Goal: Task Accomplishment & Management: Manage account settings

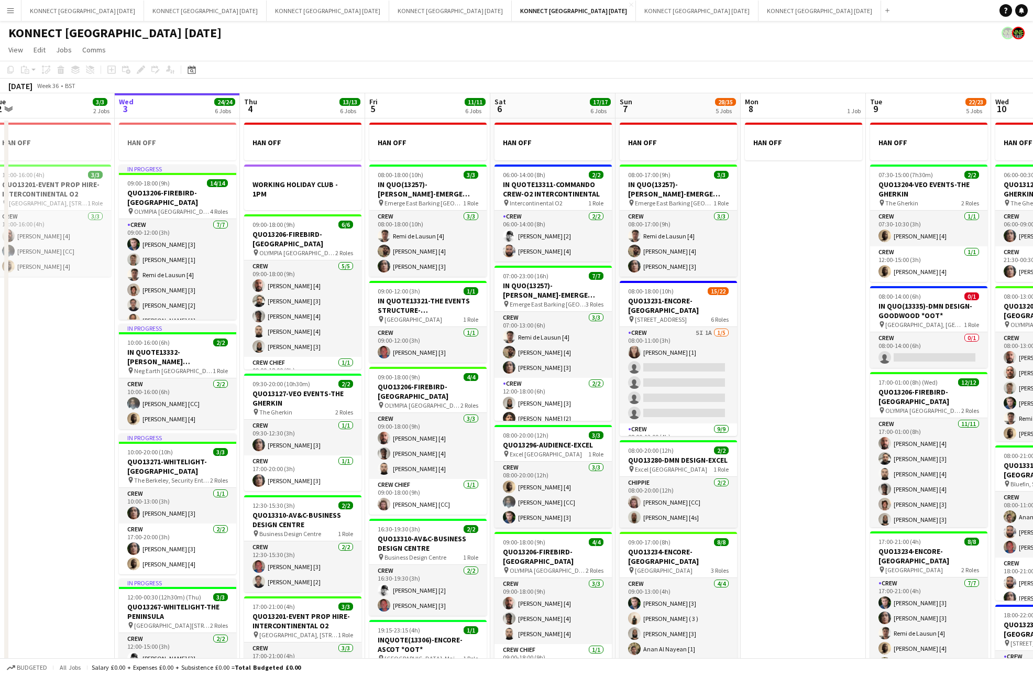
click at [854, 408] on app-date-cell "HAN OFF" at bounding box center [803, 495] width 125 height 755
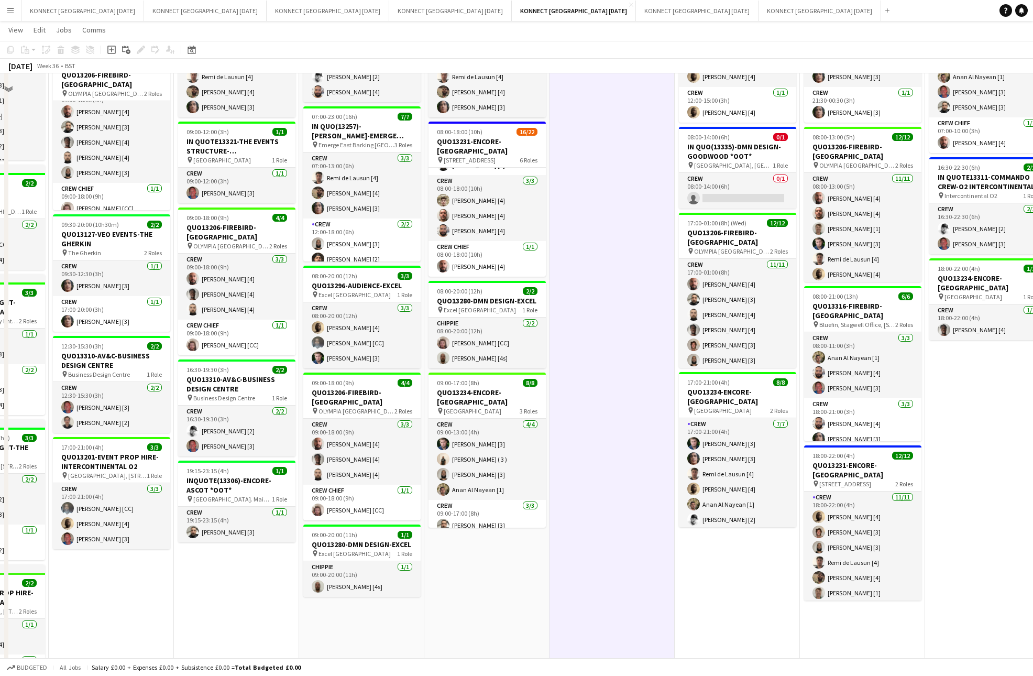
scroll to position [175, 0]
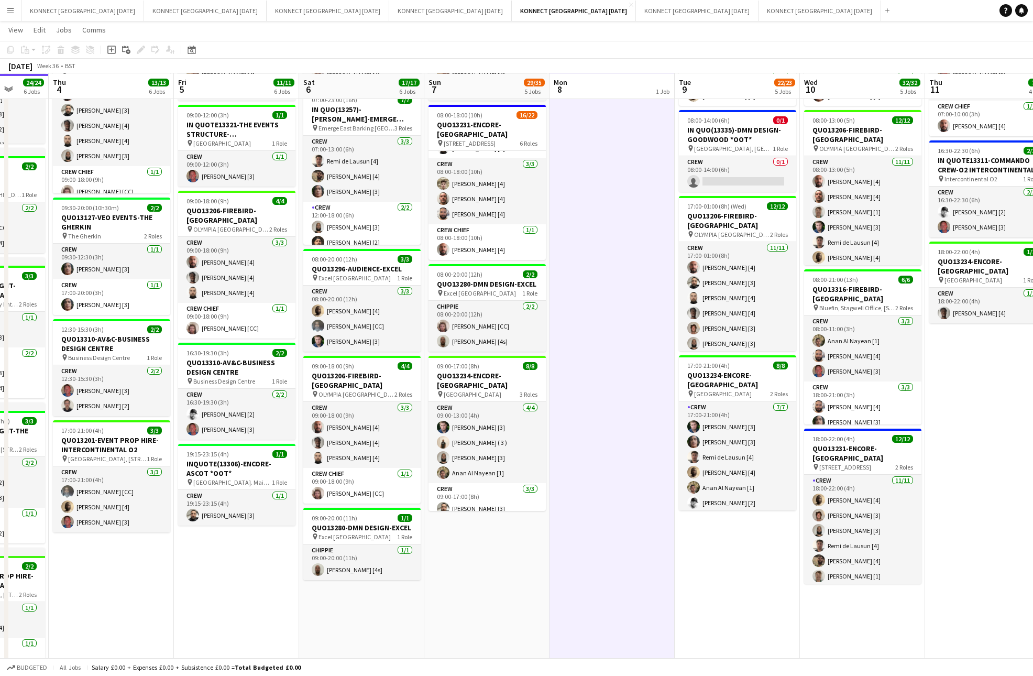
click at [634, 390] on app-date-cell "HAN OFF" at bounding box center [612, 319] width 125 height 755
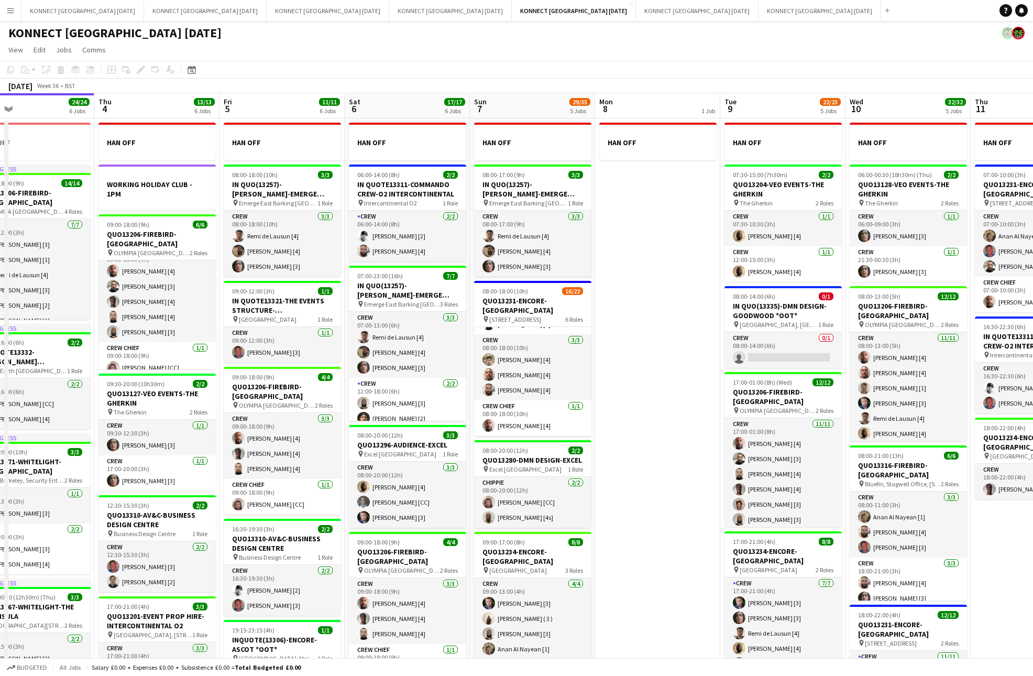
scroll to position [0, 225]
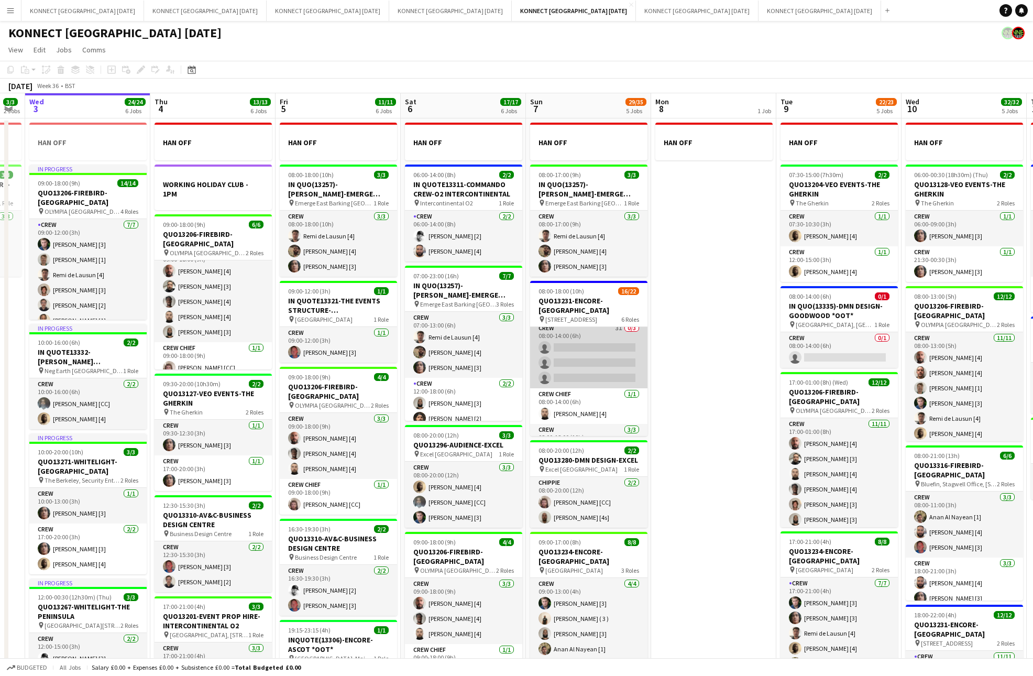
click at [595, 366] on app-card-role "Crew 3I 0/3 08:00-14:00 (6h) single-neutral-actions single-neutral-actions sing…" at bounding box center [588, 355] width 117 height 66
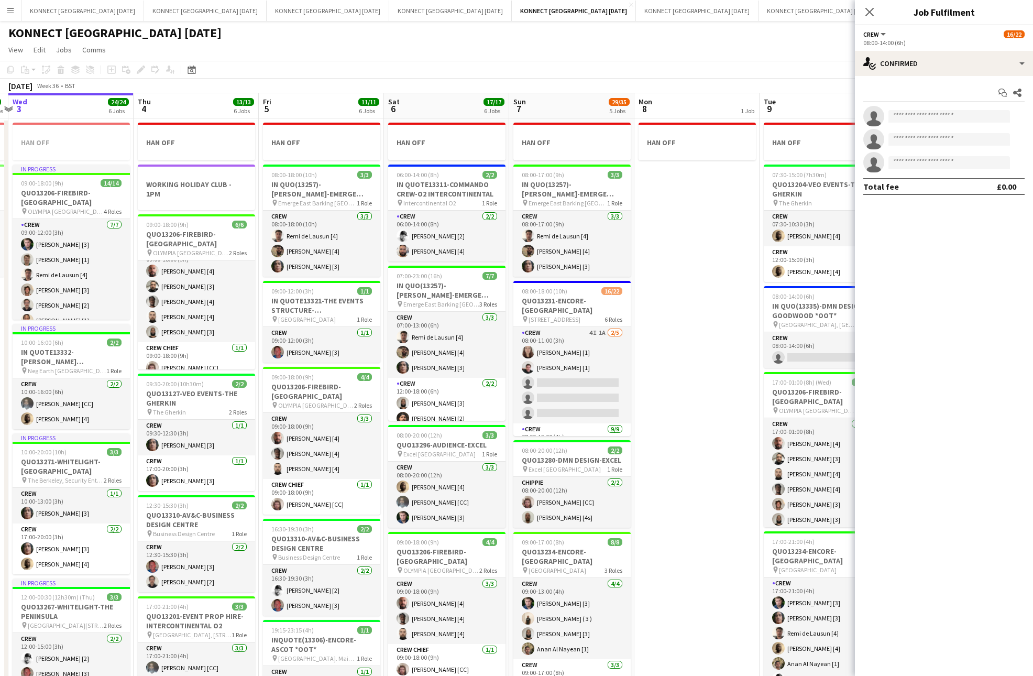
scroll to position [0, 248]
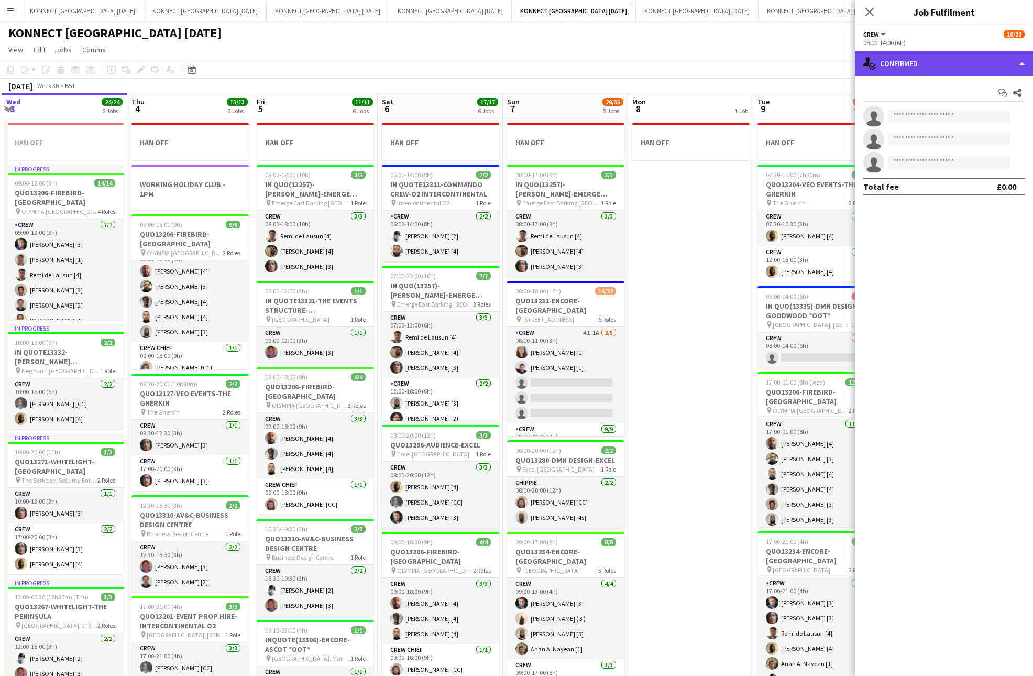
click at [947, 69] on div "single-neutral-actions-check-2 Confirmed" at bounding box center [944, 63] width 178 height 25
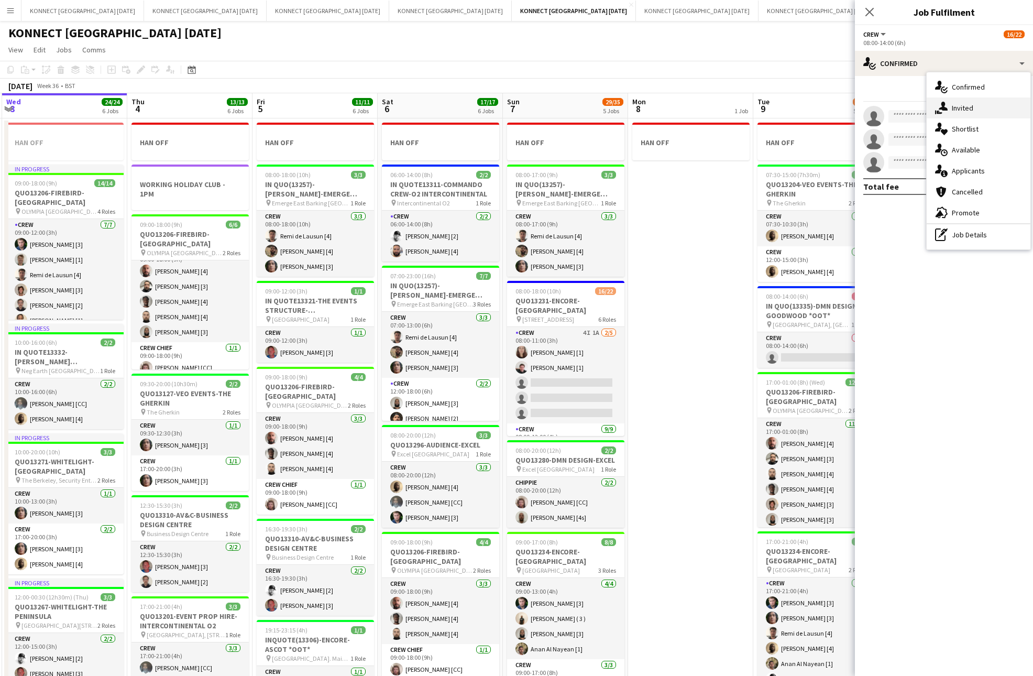
click at [978, 117] on div "single-neutral-actions-share-1 Invited" at bounding box center [979, 107] width 104 height 21
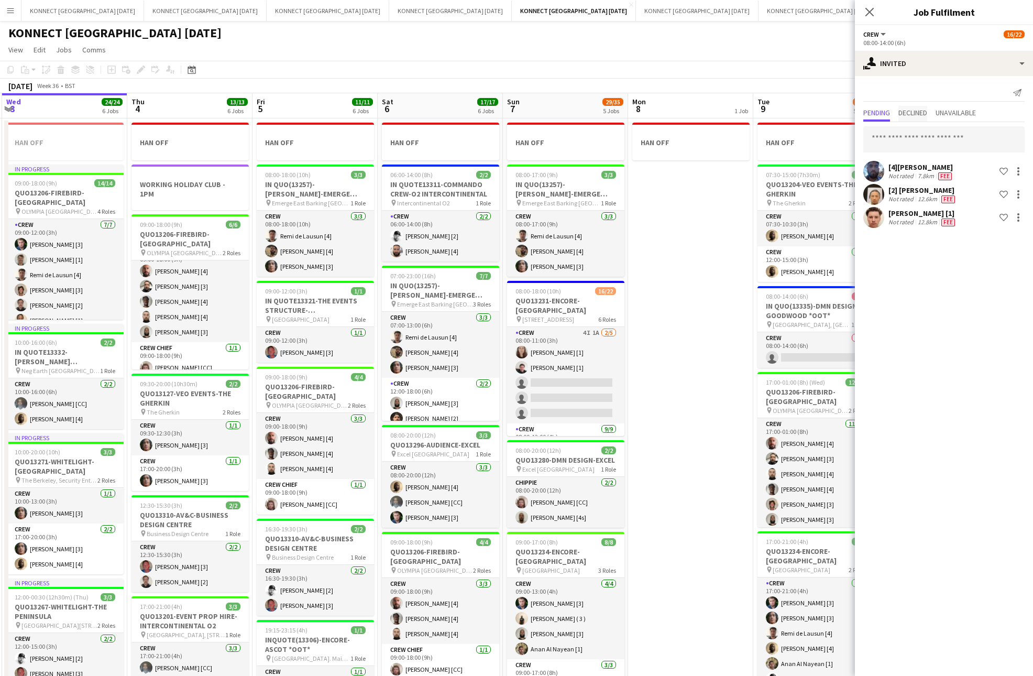
click at [924, 109] on span "Declined" at bounding box center [912, 112] width 29 height 7
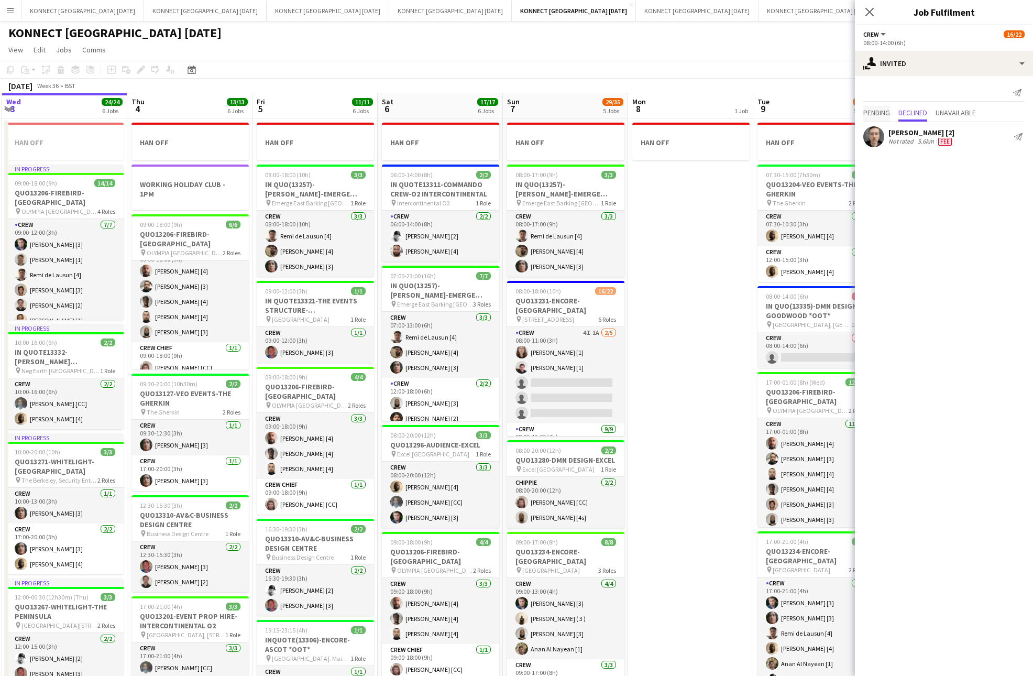
click at [883, 109] on span "Pending" at bounding box center [876, 112] width 27 height 7
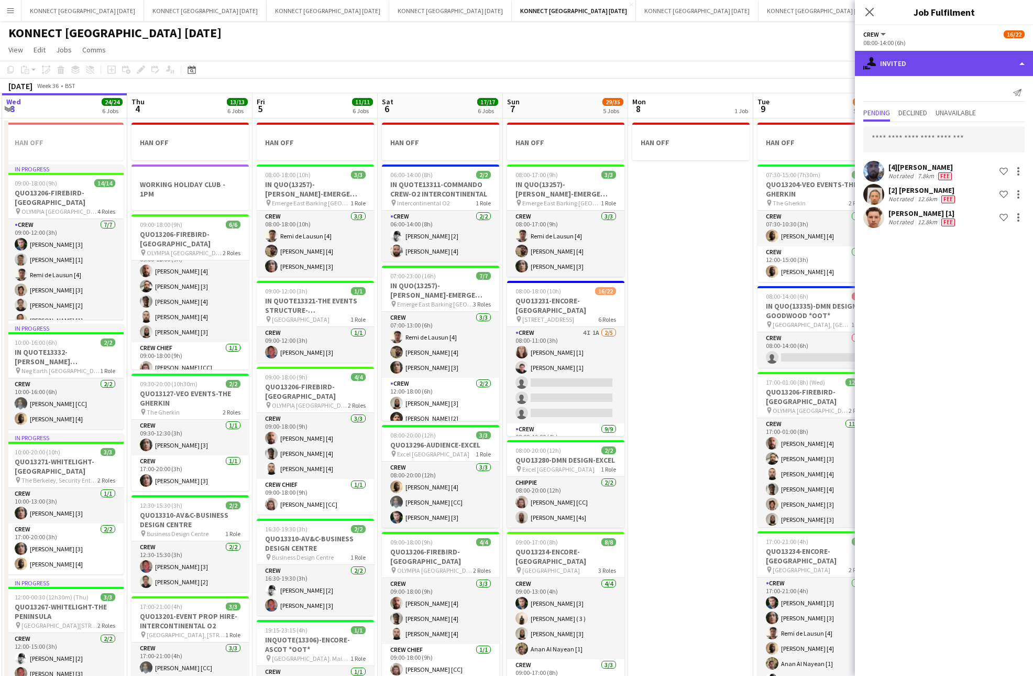
click at [972, 73] on div "single-neutral-actions-share-1 Invited" at bounding box center [944, 63] width 178 height 25
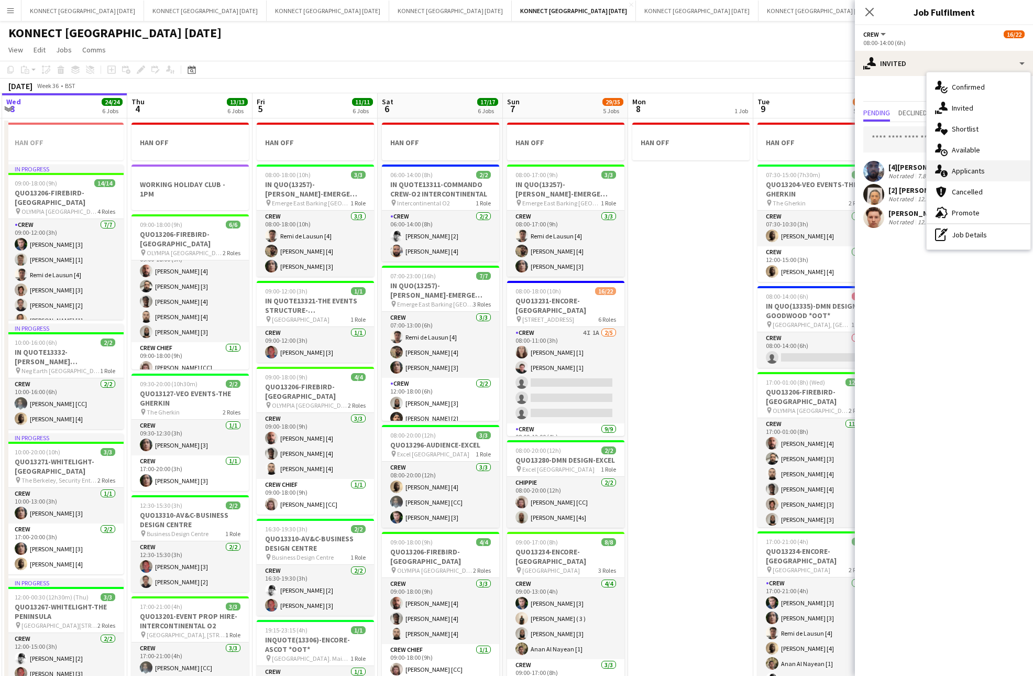
click at [965, 171] on span "Applicants" at bounding box center [968, 170] width 33 height 9
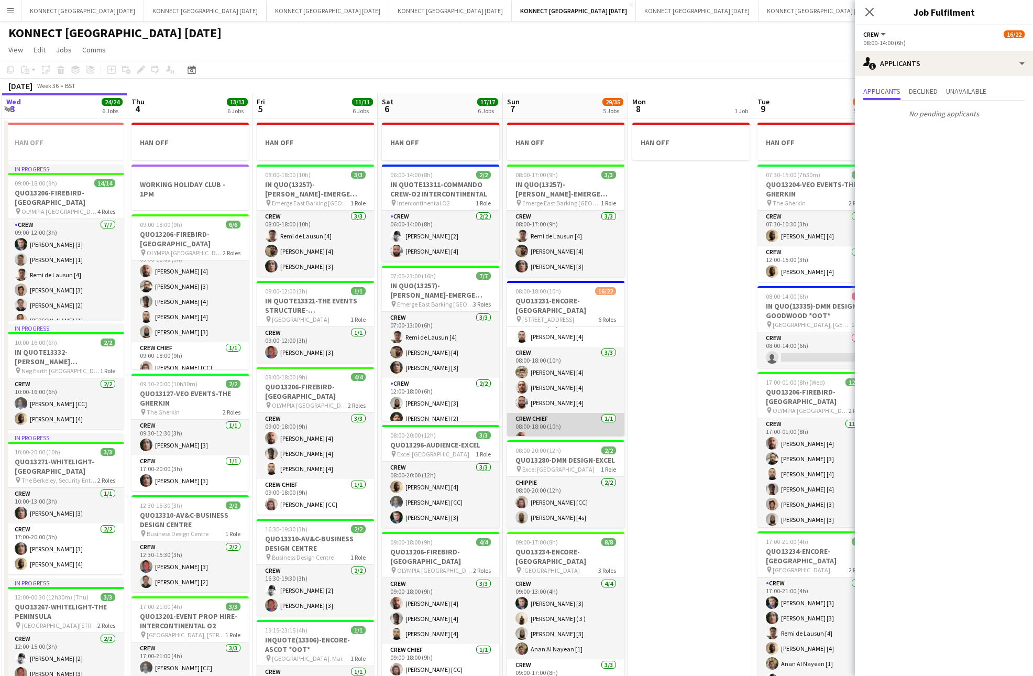
scroll to position [351, 0]
click at [659, 370] on app-date-cell "HAN OFF" at bounding box center [690, 495] width 125 height 755
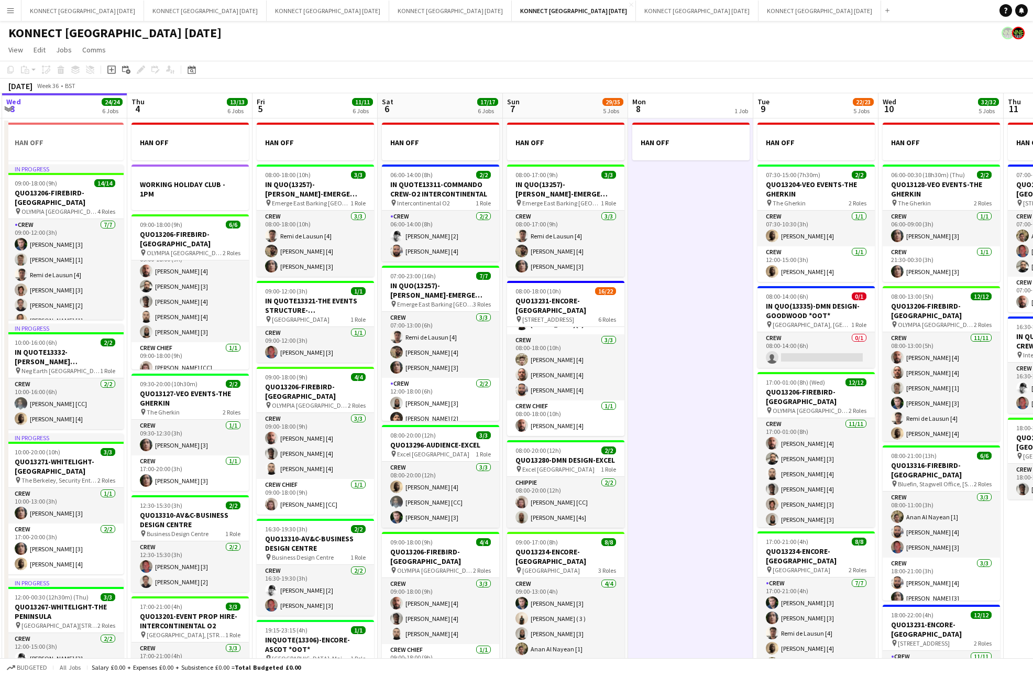
click at [659, 370] on app-date-cell "HAN OFF" at bounding box center [690, 495] width 125 height 755
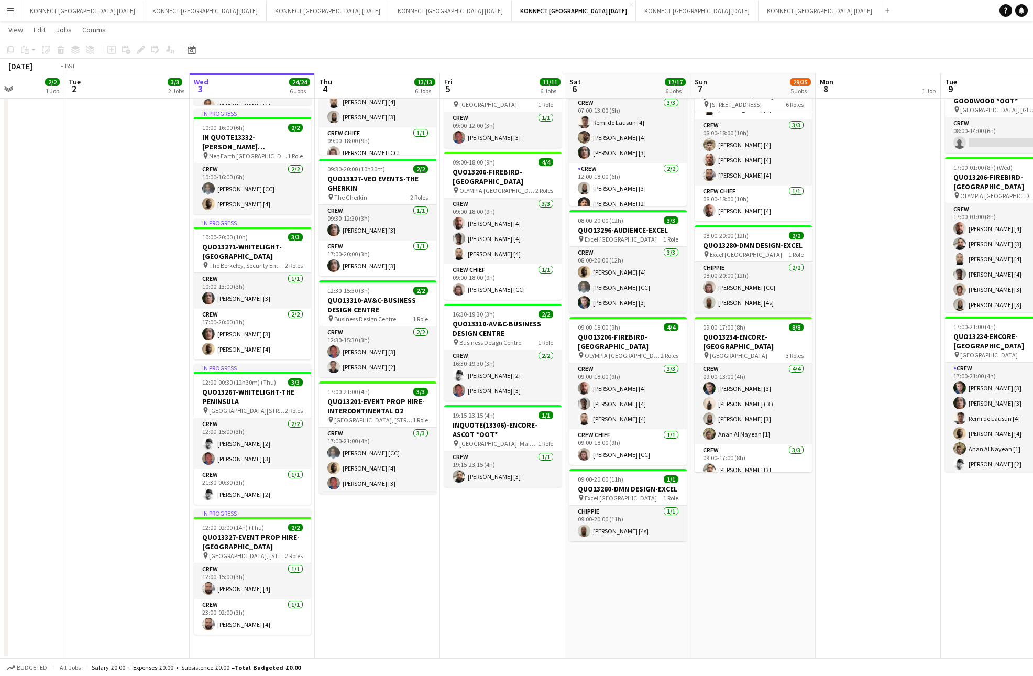
scroll to position [0, 244]
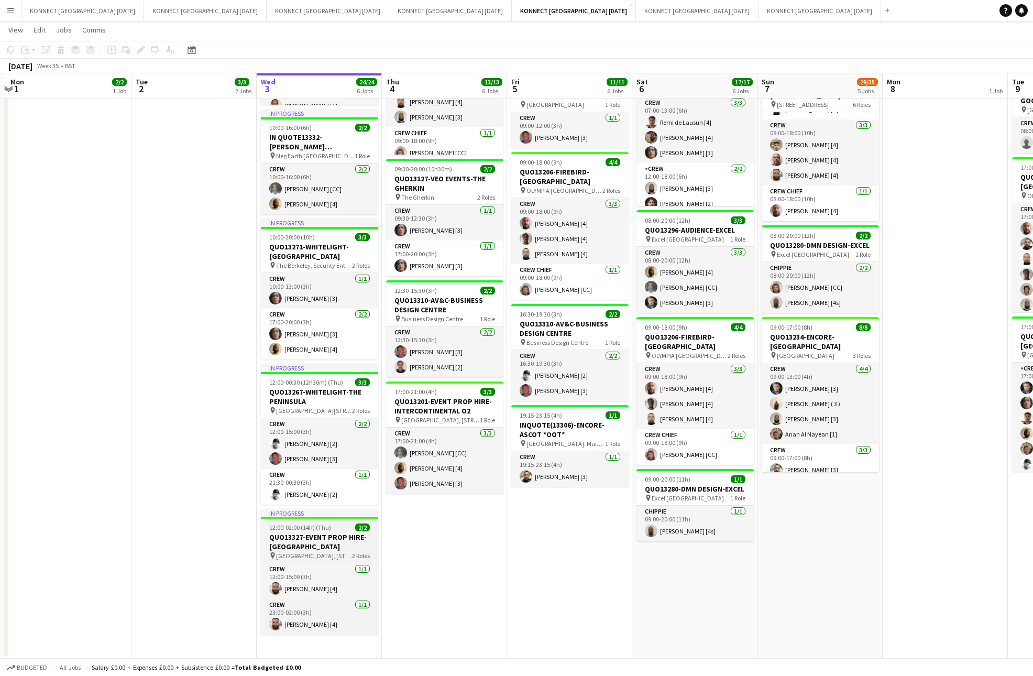
click at [324, 536] on h3 "QUO13327-EVENT PROP HIRE-[GEOGRAPHIC_DATA]" at bounding box center [319, 541] width 117 height 19
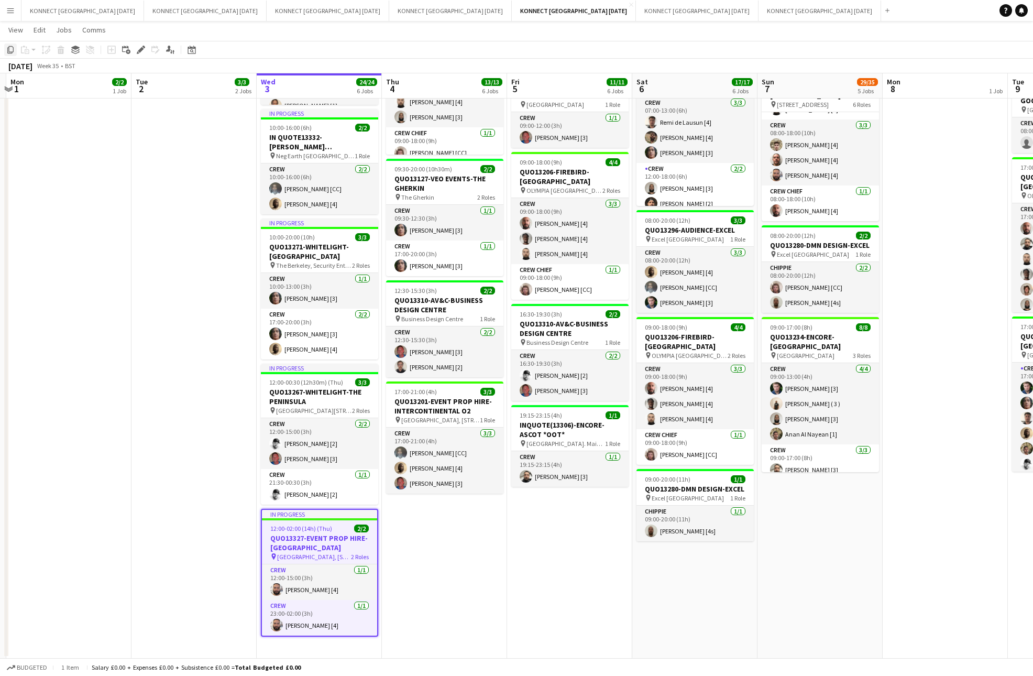
click at [11, 52] on icon "Copy" at bounding box center [10, 50] width 8 height 8
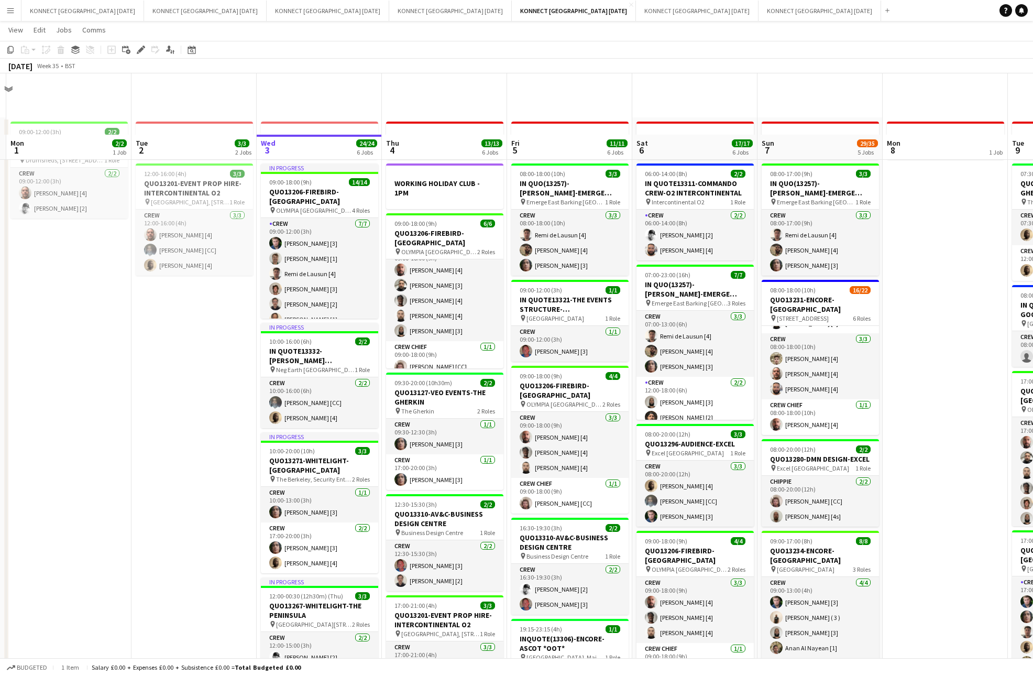
scroll to position [214, 0]
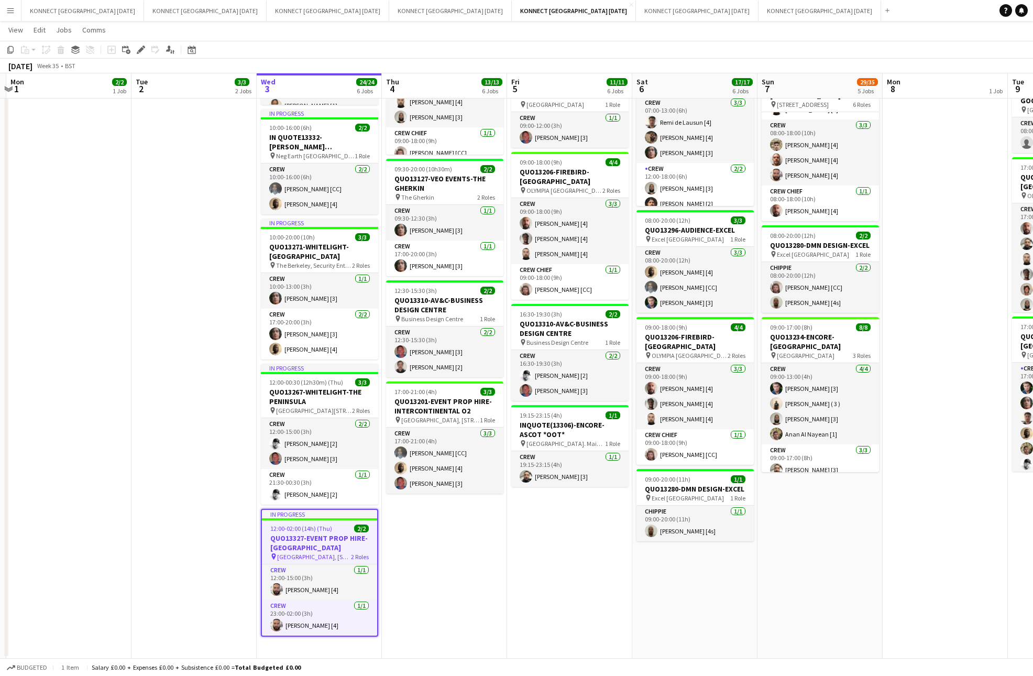
click at [617, 514] on app-date-cell "HAN OFF 08:00-18:00 (10h) 3/3 IN QUO(13257)-[PERSON_NAME]-EMERGE EAST pin Emerg…" at bounding box center [569, 281] width 125 height 755
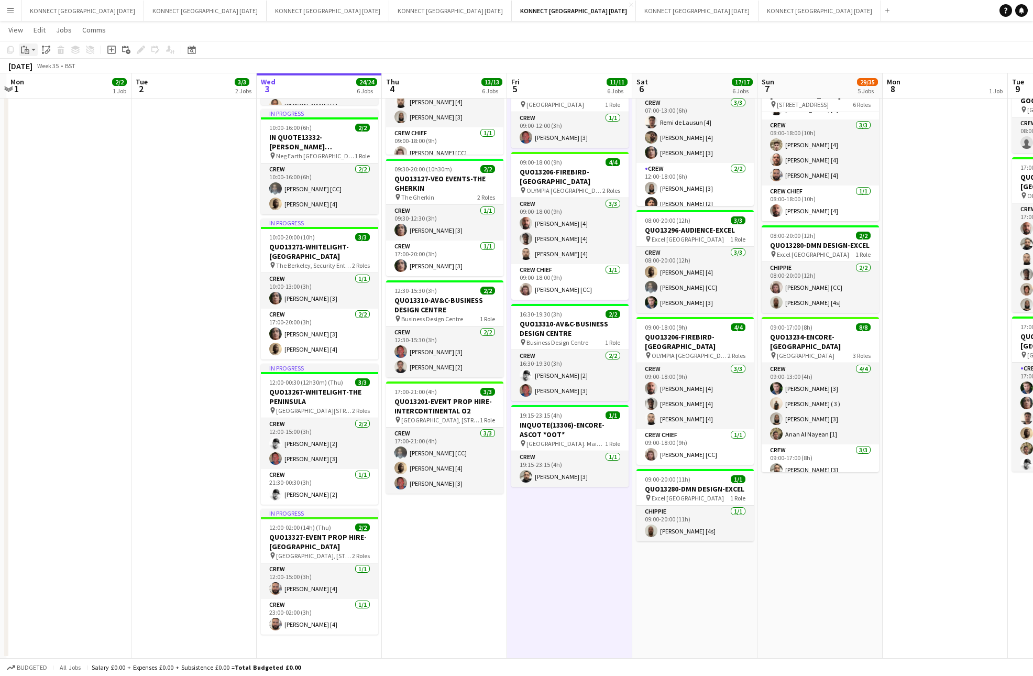
click at [28, 49] on icon "Paste" at bounding box center [25, 50] width 8 height 8
click at [34, 66] on link "Paste Command V" at bounding box center [69, 69] width 83 height 9
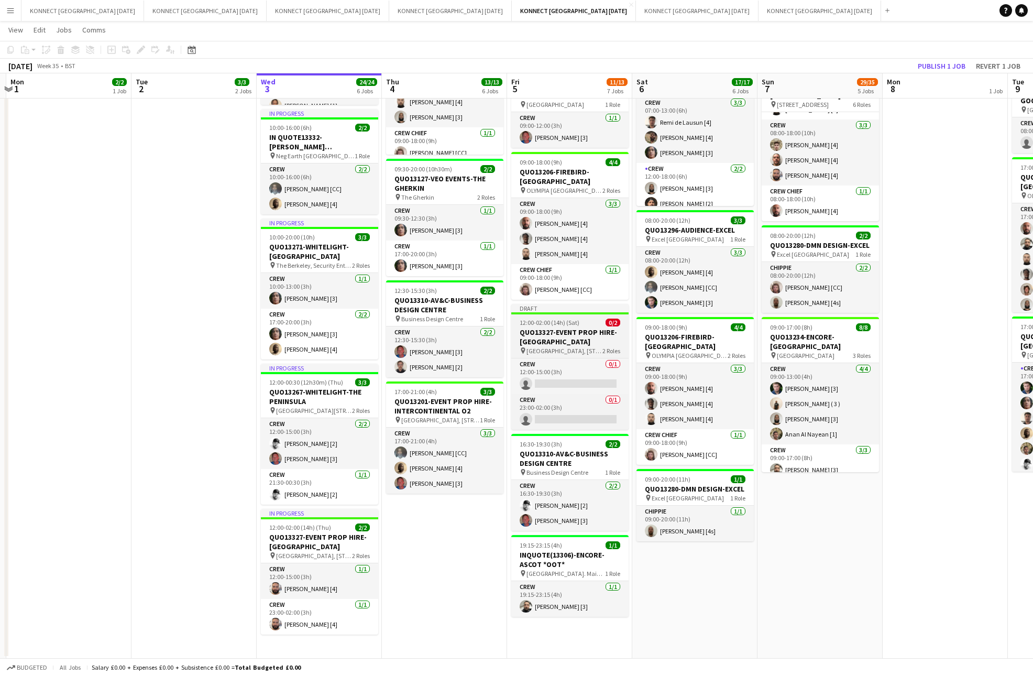
click at [554, 328] on h3 "QUO13327-EVENT PROP HIRE-[GEOGRAPHIC_DATA]" at bounding box center [569, 336] width 117 height 19
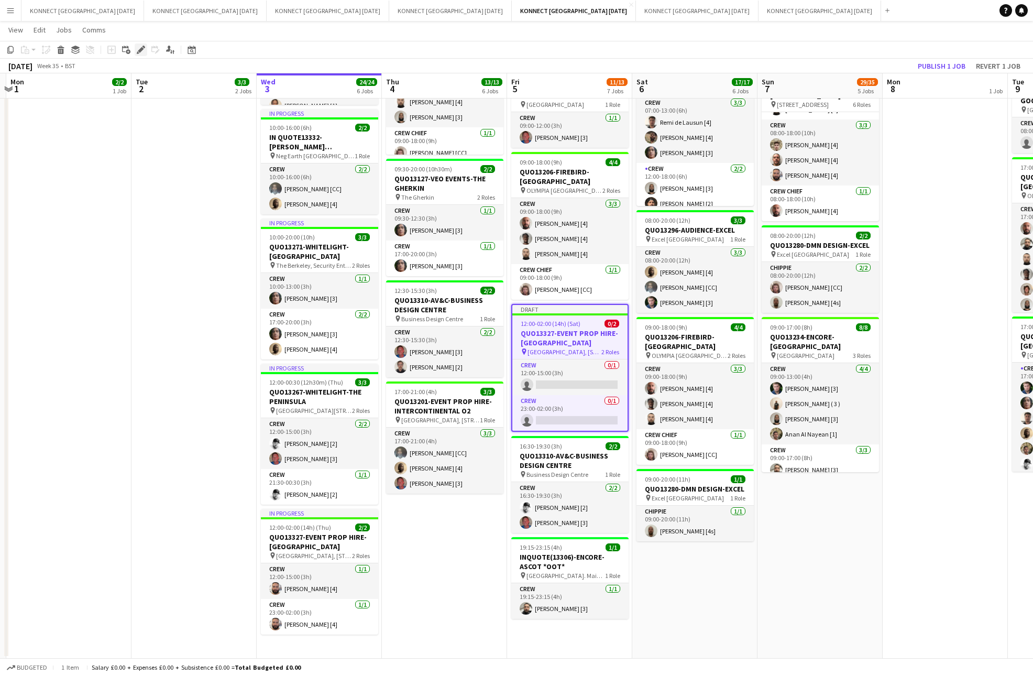
click at [140, 51] on icon at bounding box center [141, 50] width 6 height 6
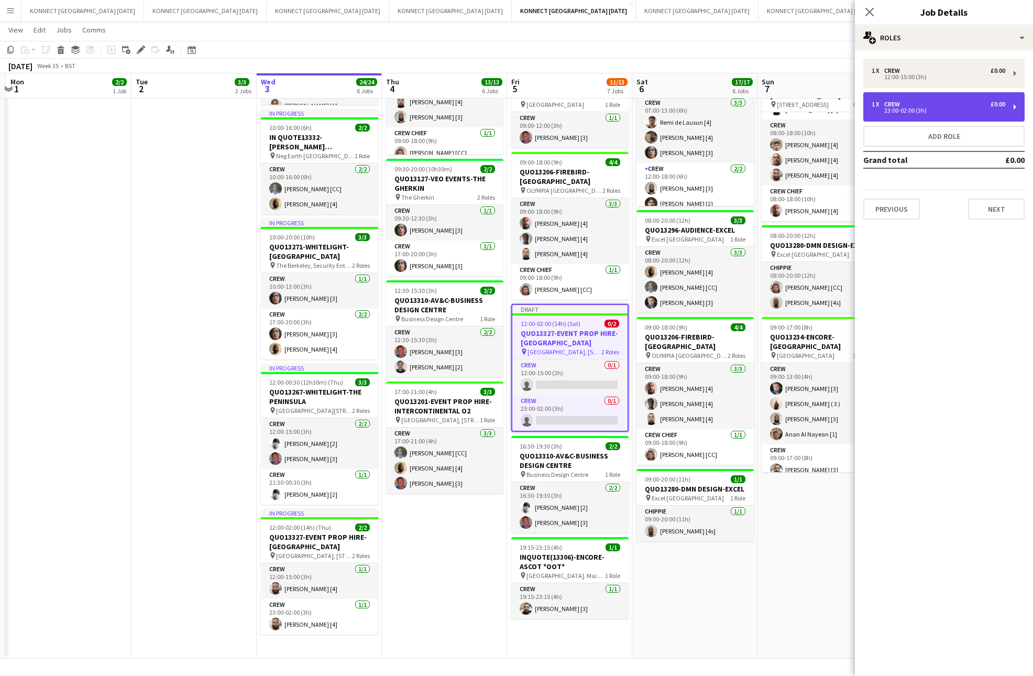
click at [905, 116] on div "1 x Crew £0.00 23:00-02:00 (3h)" at bounding box center [943, 106] width 161 height 29
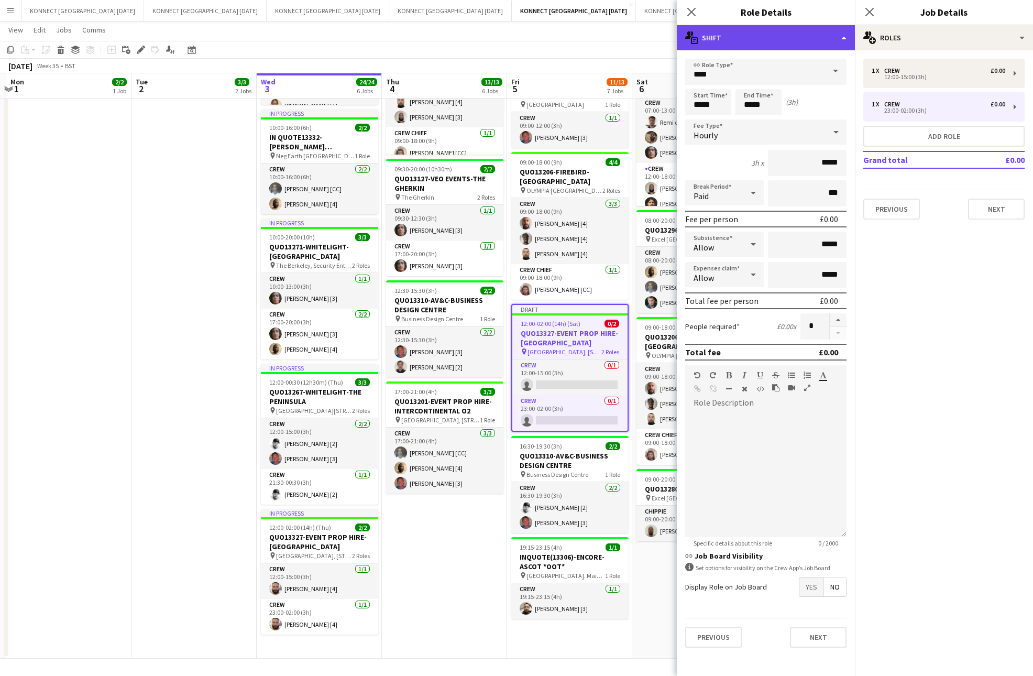
click at [800, 31] on div "multiple-actions-text Shift" at bounding box center [766, 37] width 178 height 25
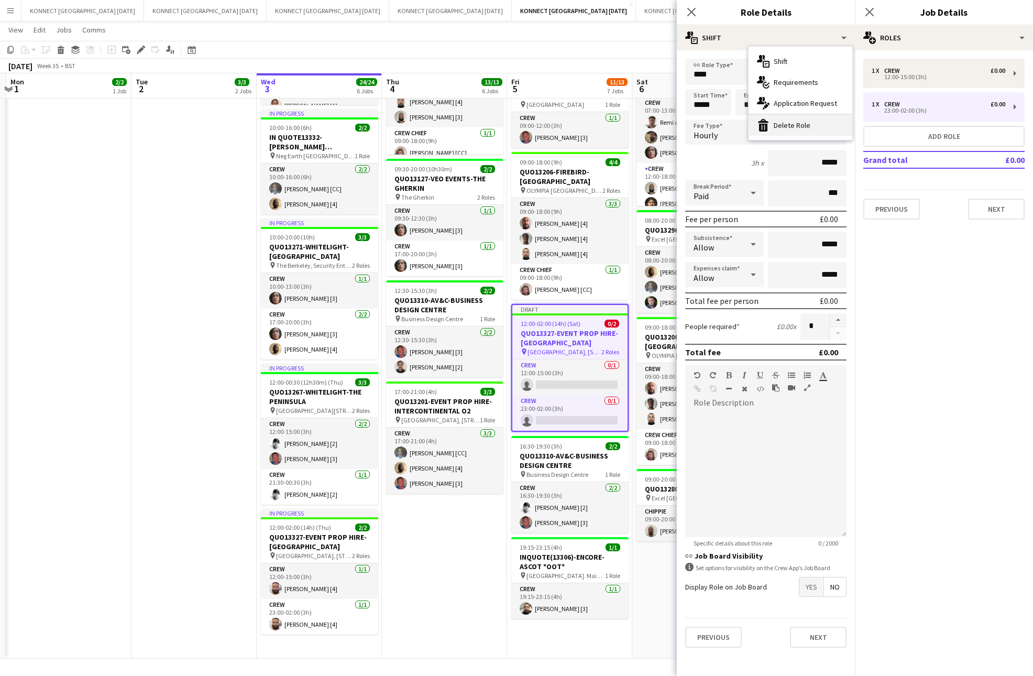
click at [822, 134] on div "bin-2 Delete Role" at bounding box center [801, 125] width 104 height 21
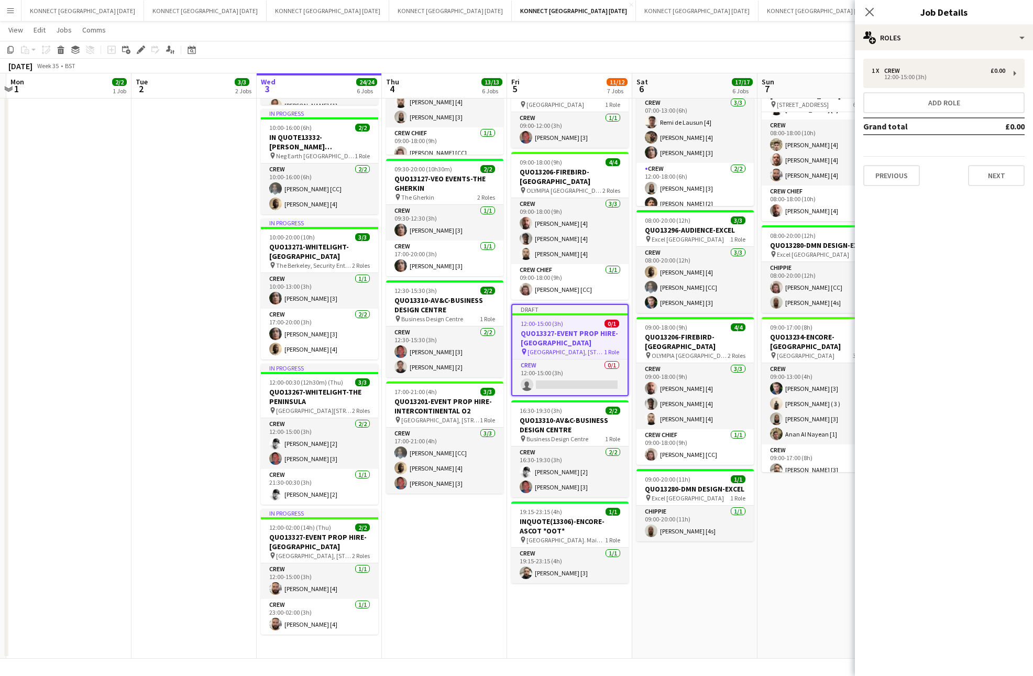
click at [694, 571] on app-date-cell "HAN OFF 06:00-14:00 (8h) 2/2 IN QUOTE13311-COMMANDO CREW-O2 INTERCONTINENTAL pi…" at bounding box center [694, 281] width 125 height 755
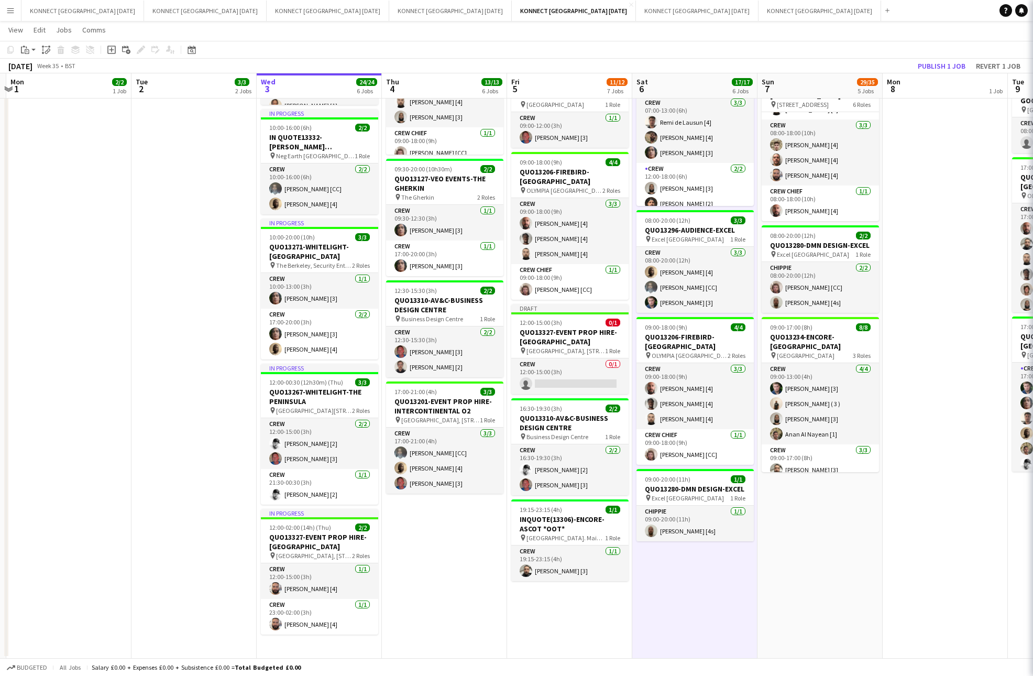
click at [694, 571] on app-date-cell "HAN OFF 06:00-14:00 (8h) 2/2 IN QUOTE13311-COMMANDO CREW-O2 INTERCONTINENTAL pi…" at bounding box center [694, 281] width 125 height 755
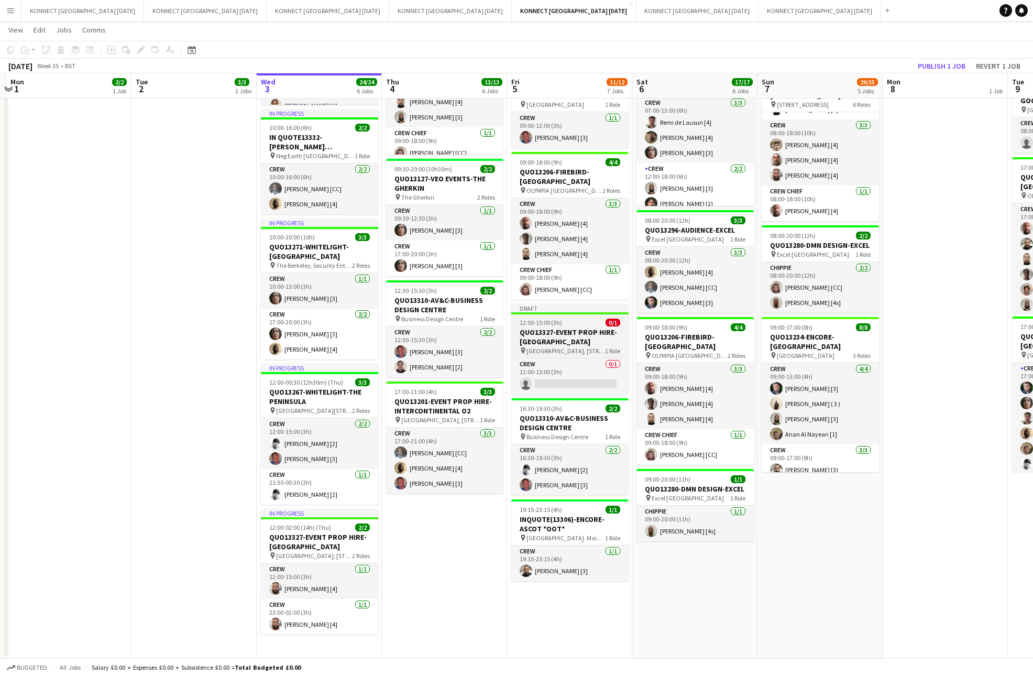
click at [560, 318] on span "12:00-15:00 (3h)" at bounding box center [541, 322] width 42 height 8
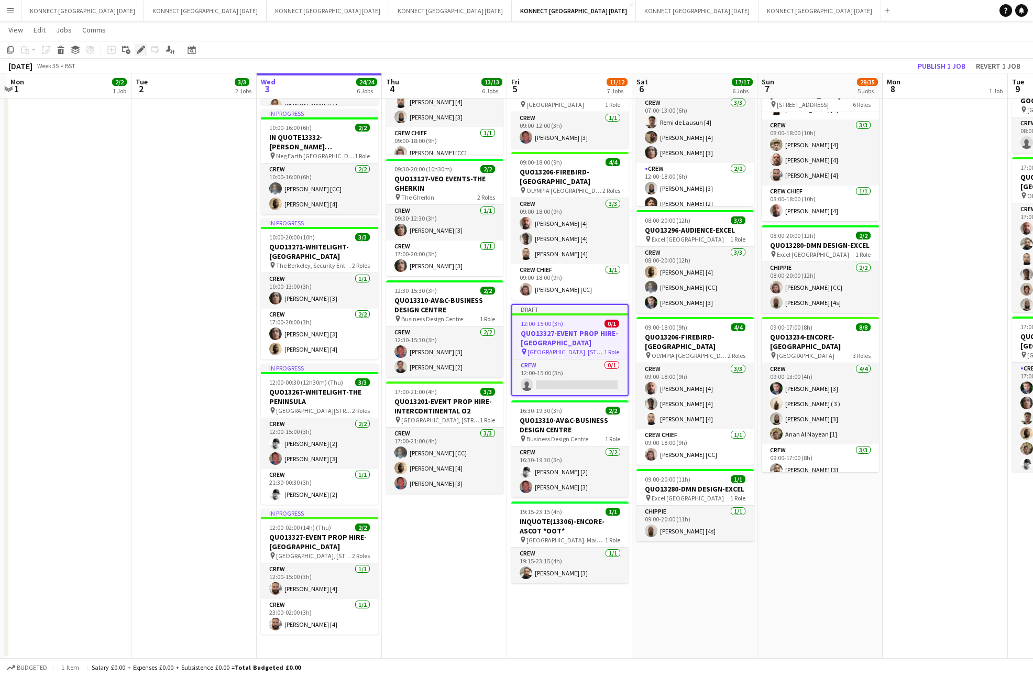
click at [144, 44] on div "Edit" at bounding box center [141, 49] width 13 height 13
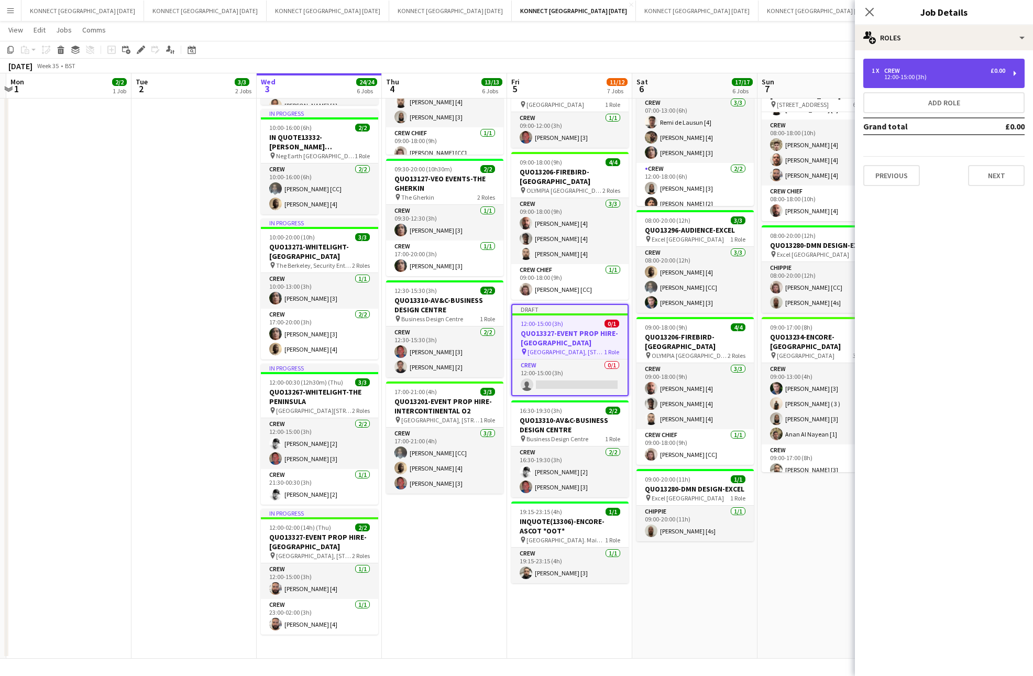
click at [941, 75] on div "12:00-15:00 (3h)" at bounding box center [939, 76] width 134 height 5
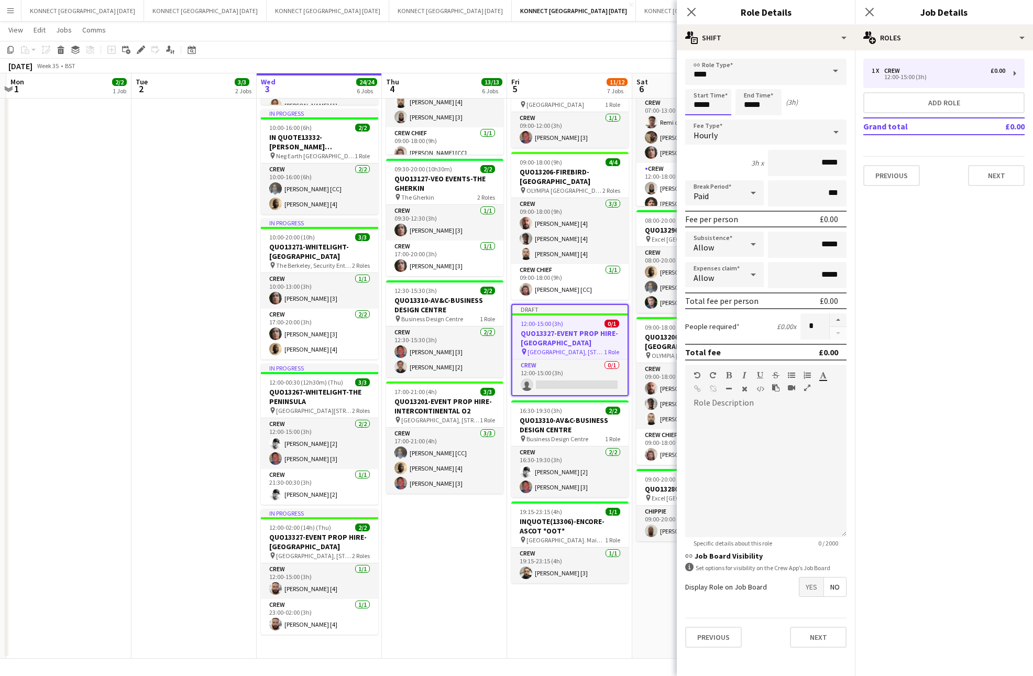
click at [700, 106] on input "*****" at bounding box center [708, 102] width 46 height 26
type input "*****"
click at [751, 102] on input "*****" at bounding box center [758, 102] width 46 height 26
type input "*****"
click at [839, 319] on button "button" at bounding box center [838, 320] width 17 height 14
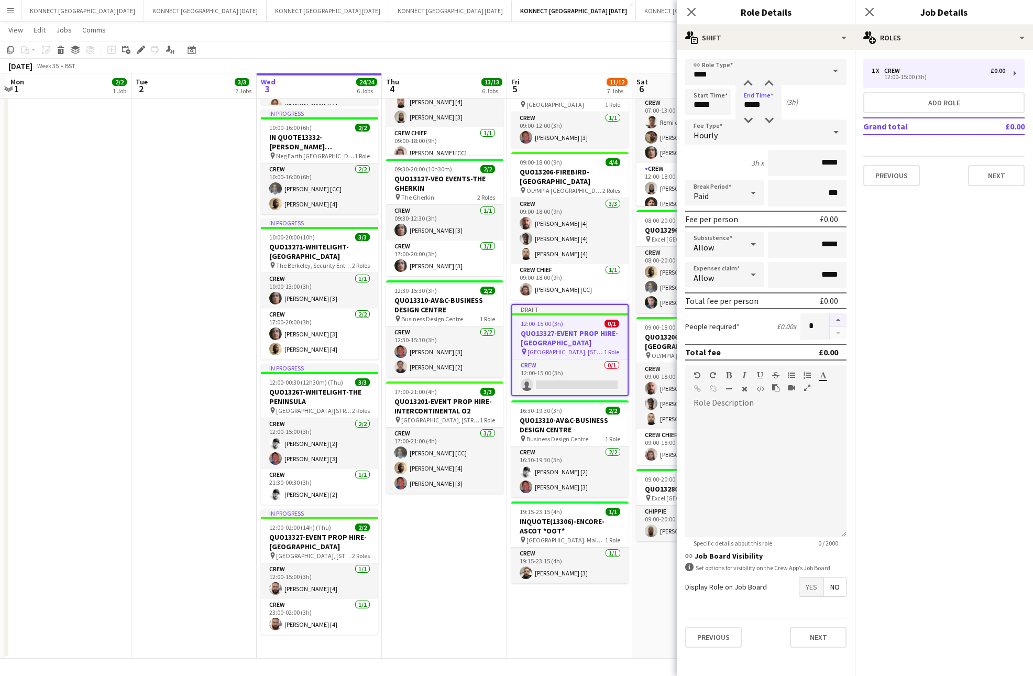
type input "*"
click at [821, 633] on button "Next" at bounding box center [818, 637] width 57 height 21
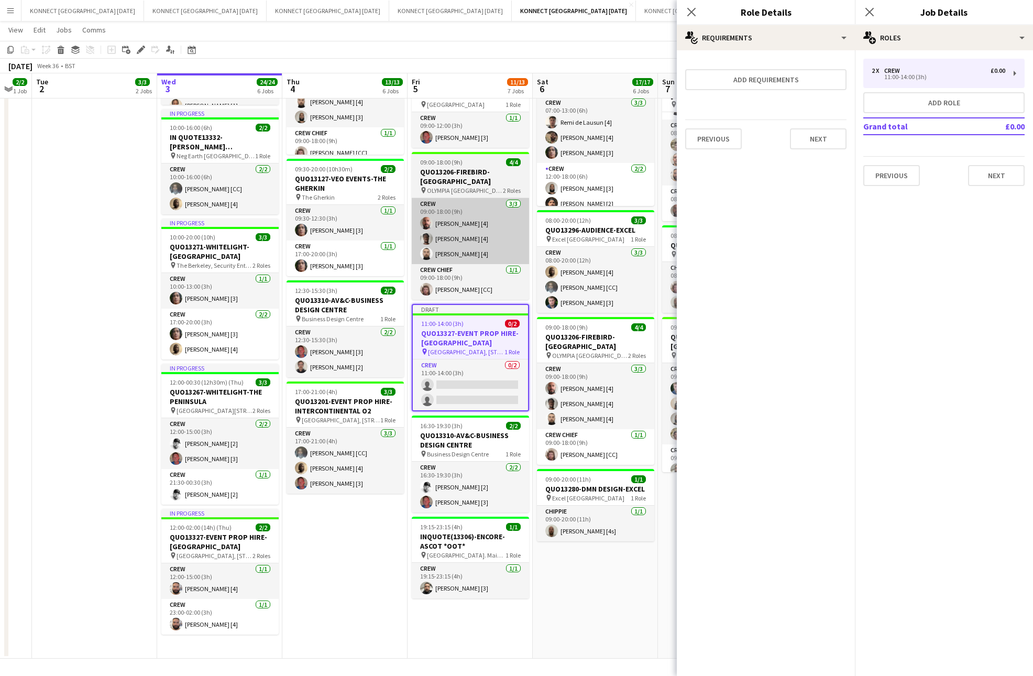
scroll to position [0, 348]
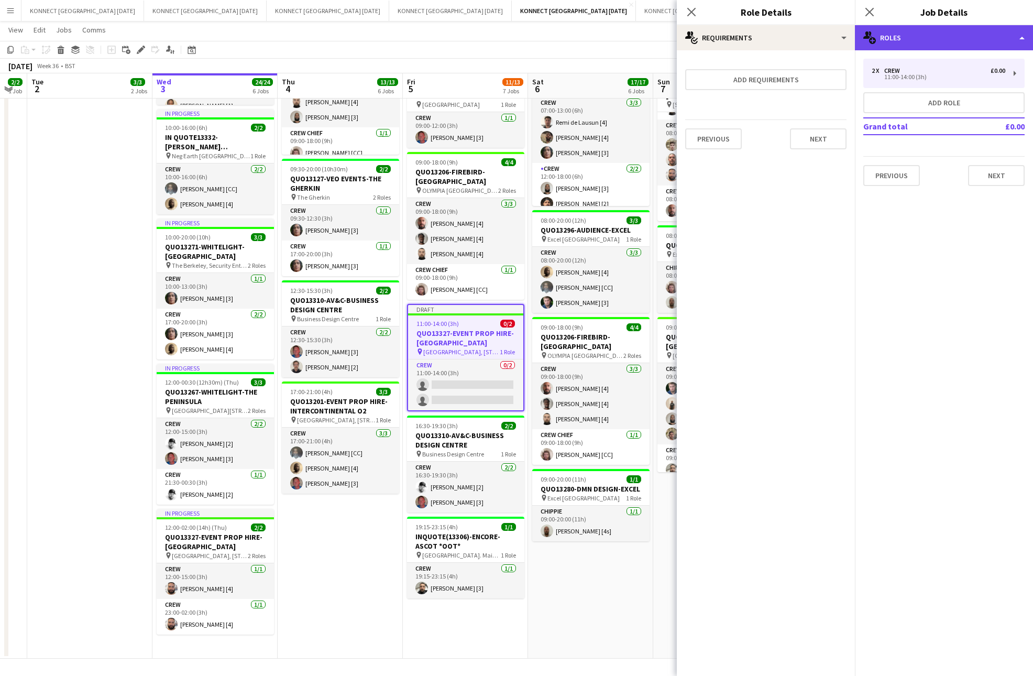
click at [896, 35] on div "multiple-users-add Roles" at bounding box center [944, 37] width 178 height 25
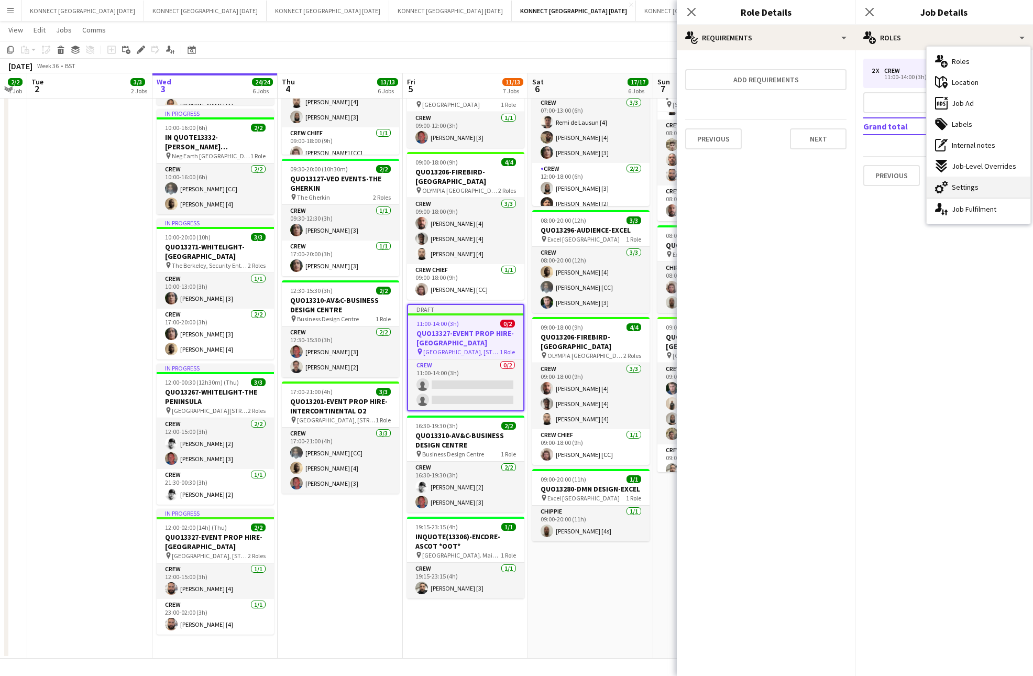
click at [946, 181] on icon "cog-double-3" at bounding box center [941, 187] width 13 height 13
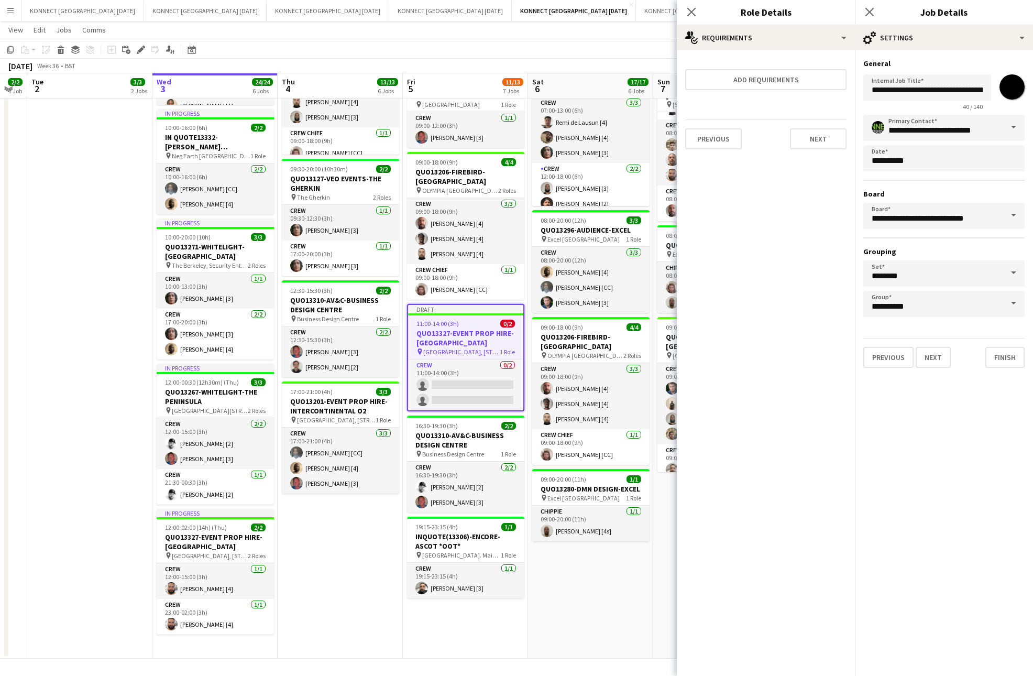
click at [1020, 78] on input "*******" at bounding box center [1012, 87] width 38 height 38
type input "*******"
click at [932, 356] on button "Next" at bounding box center [933, 357] width 35 height 21
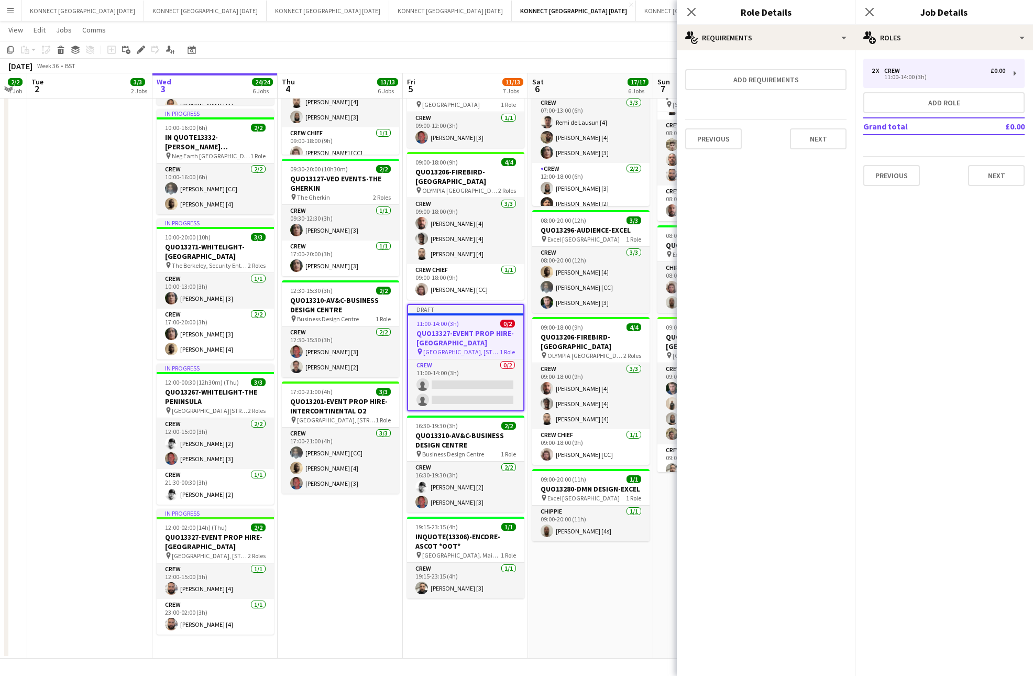
click at [540, 596] on app-date-cell "HAN OFF 06:00-14:00 (8h) 2/2 IN QUOTE13311-COMMANDO CREW-O2 INTERCONTINENTAL pi…" at bounding box center [590, 281] width 125 height 755
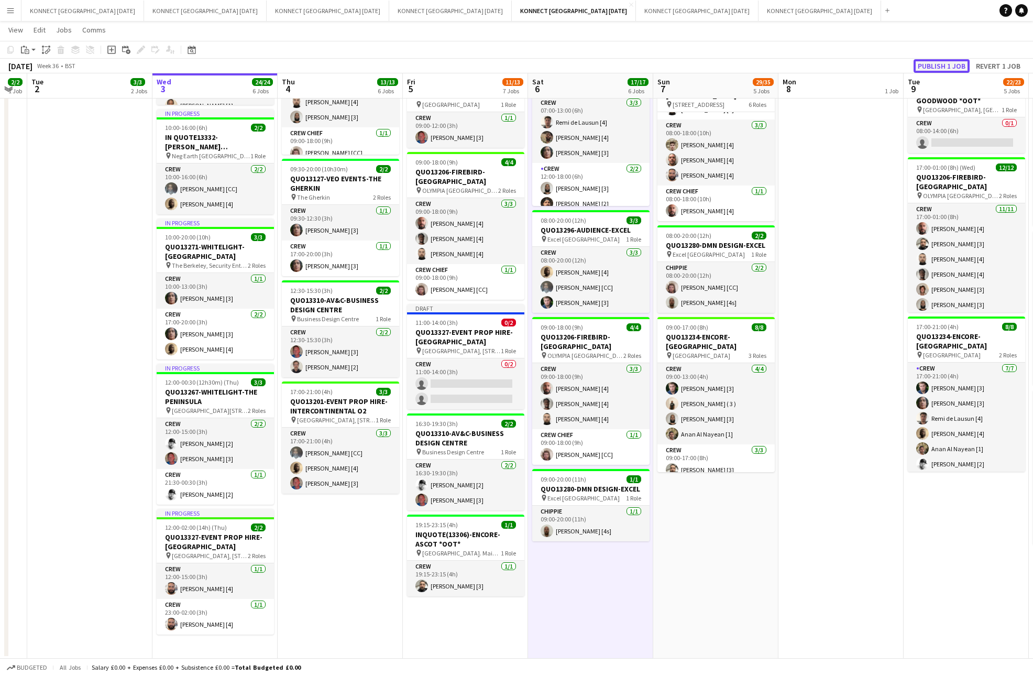
click at [926, 61] on button "Publish 1 job" at bounding box center [942, 66] width 56 height 14
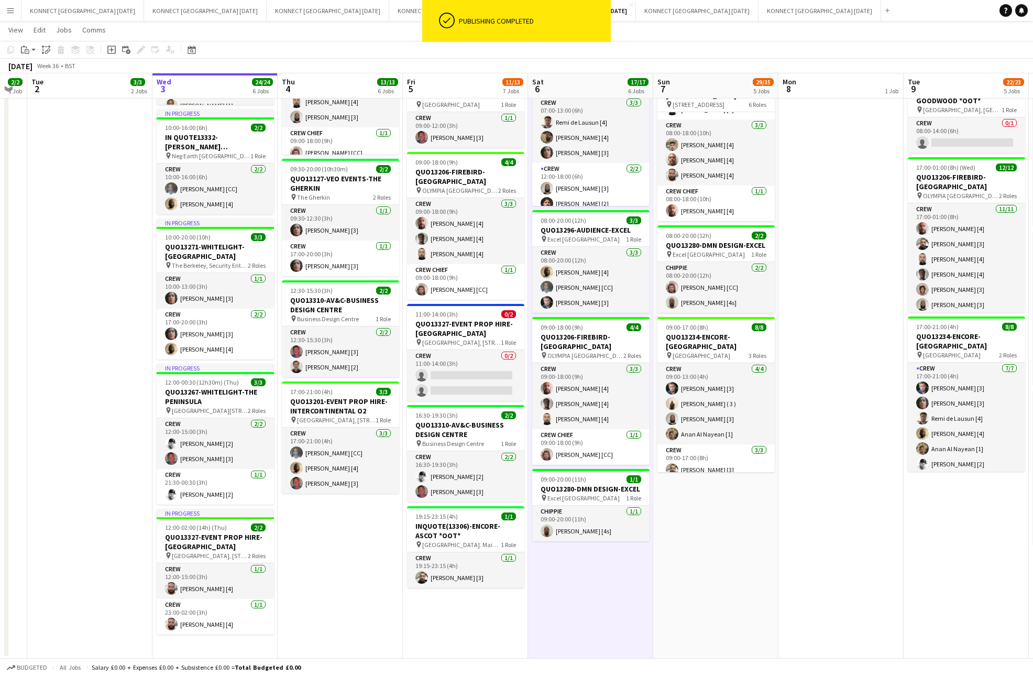
click at [570, 589] on app-date-cell "HAN OFF 06:00-14:00 (8h) 2/2 IN QUOTE13311-COMMANDO CREW-O2 INTERCONTINENTAL pi…" at bounding box center [590, 281] width 125 height 755
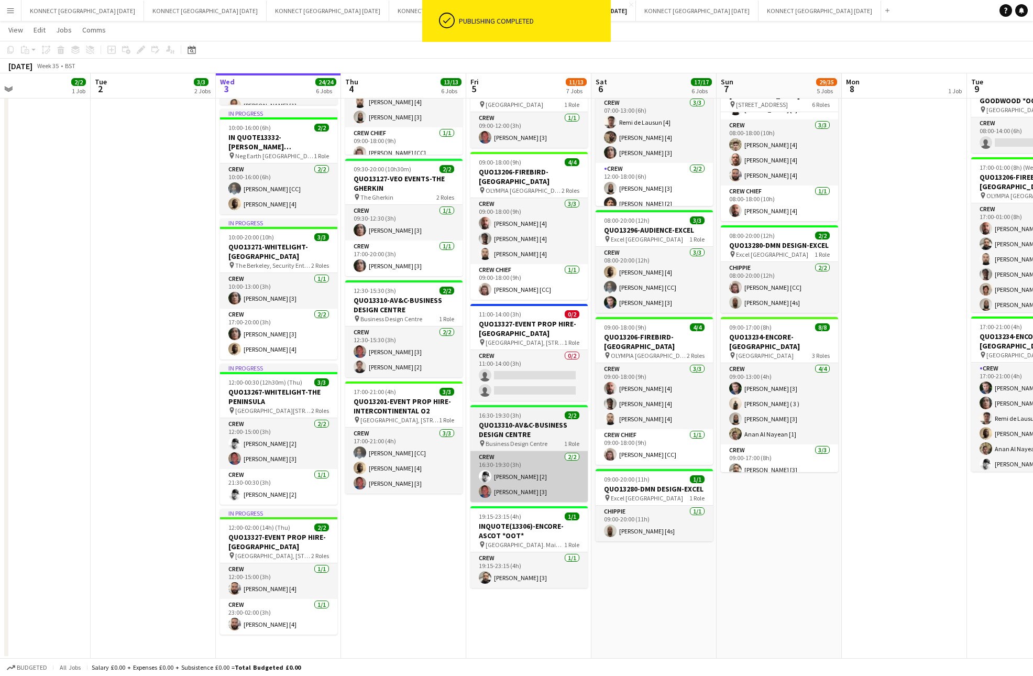
scroll to position [0, 244]
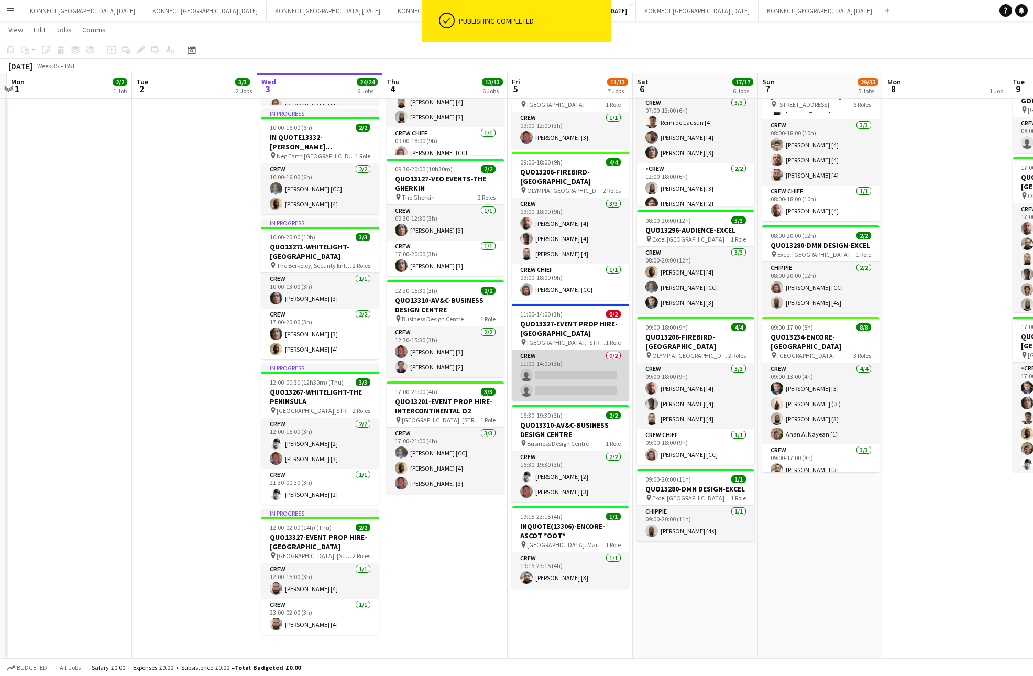
click at [559, 380] on app-card-role "Crew 0/2 11:00-14:00 (3h) single-neutral-actions single-neutral-actions" at bounding box center [570, 375] width 117 height 51
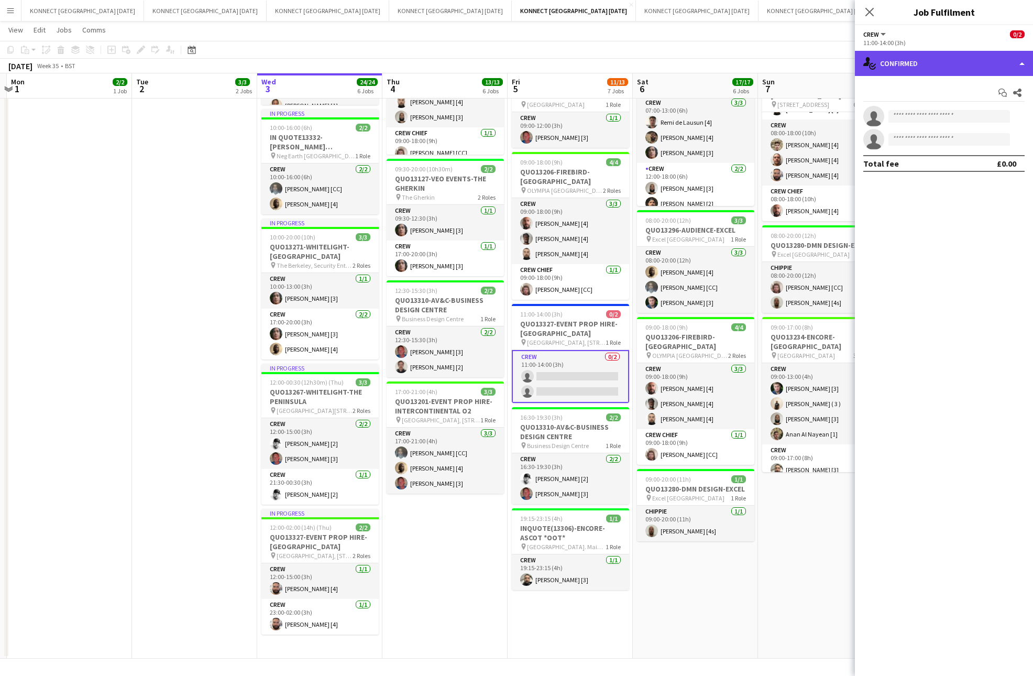
click at [920, 65] on div "single-neutral-actions-check-2 Confirmed" at bounding box center [944, 63] width 178 height 25
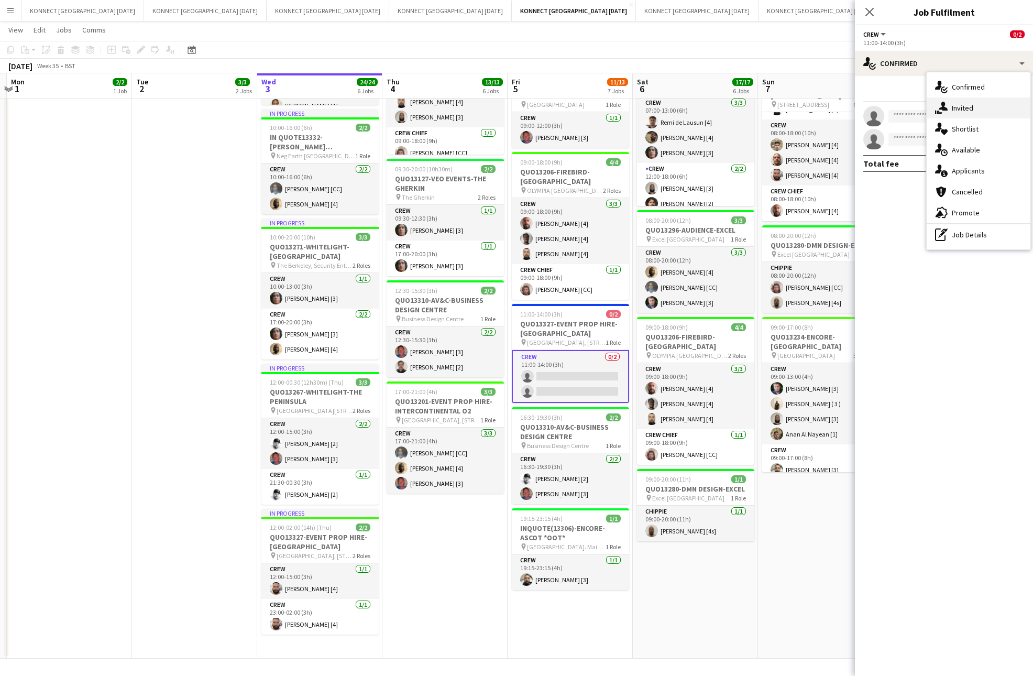
click at [942, 100] on div "single-neutral-actions-share-1 Invited" at bounding box center [979, 107] width 104 height 21
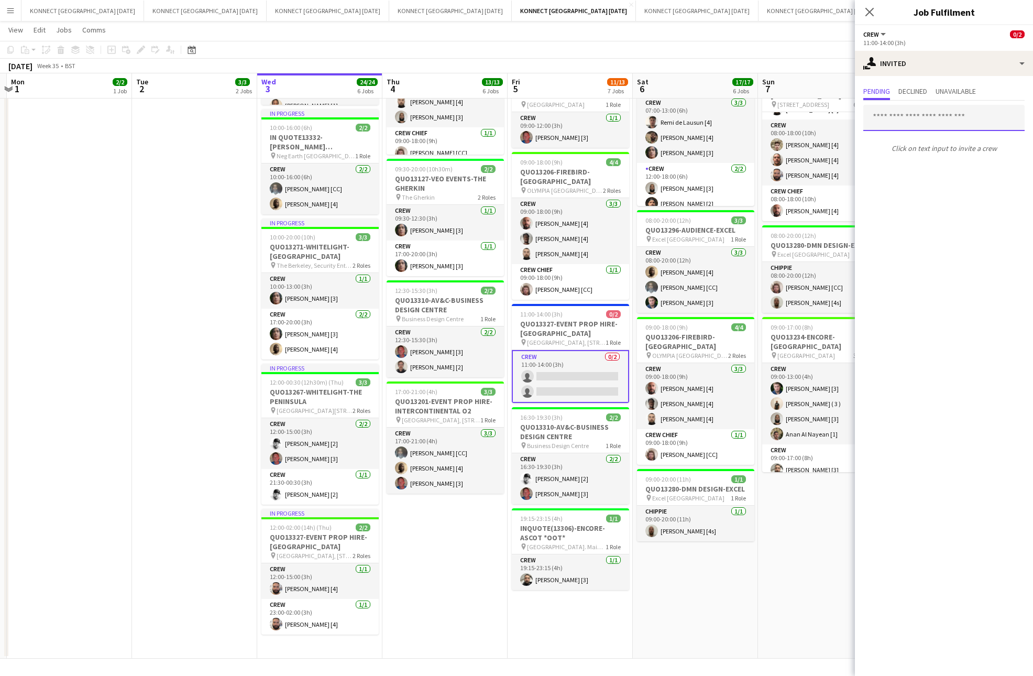
click at [949, 116] on input "text" at bounding box center [943, 118] width 161 height 26
type input "*"
type input "***"
click at [796, 556] on app-date-cell "HAN OFF 08:00-17:00 (9h) 3/3 IN QUO(13257)-[PERSON_NAME]-EMERGE EAST pin Emerge…" at bounding box center [820, 281] width 125 height 755
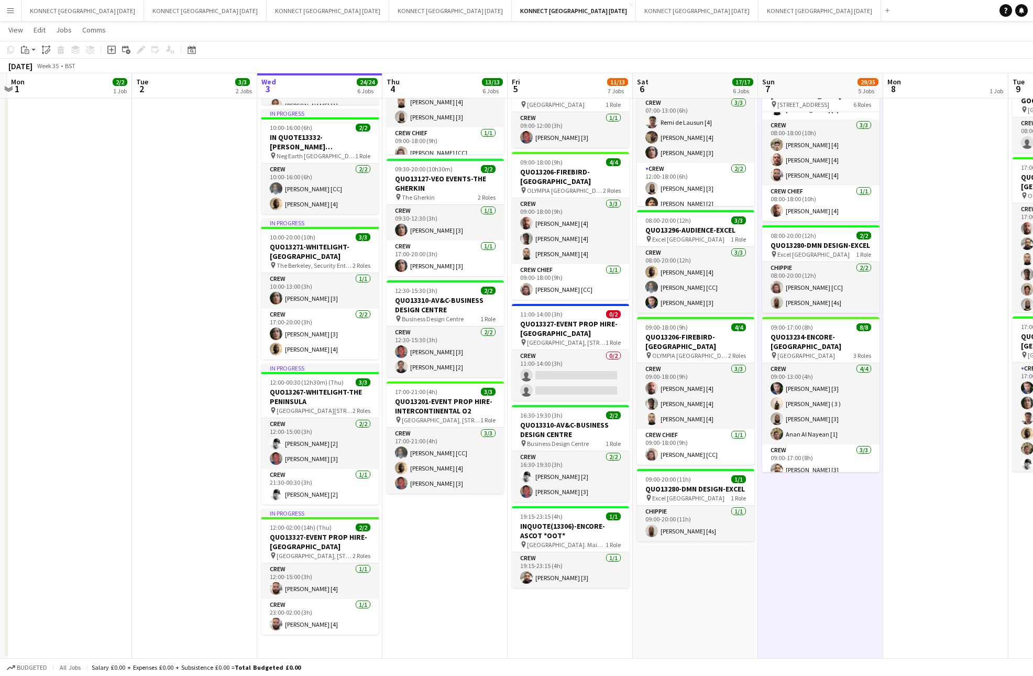
click at [796, 556] on app-date-cell "HAN OFF 08:00-17:00 (9h) 3/3 IN QUO(13257)-[PERSON_NAME]-EMERGE EAST pin Emerge…" at bounding box center [820, 281] width 125 height 755
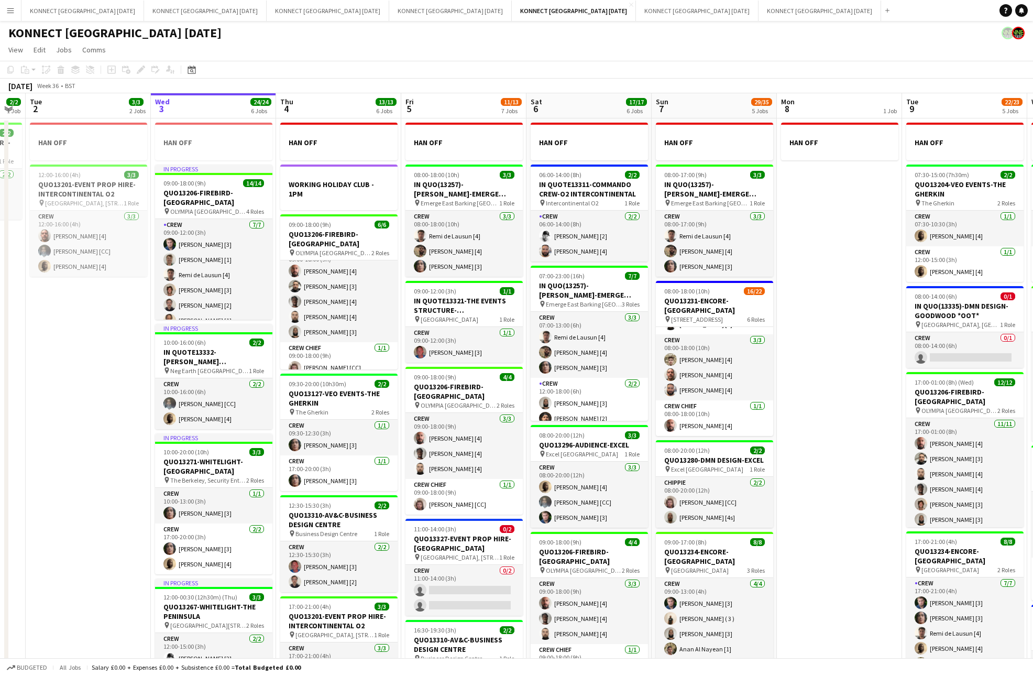
scroll to position [0, 356]
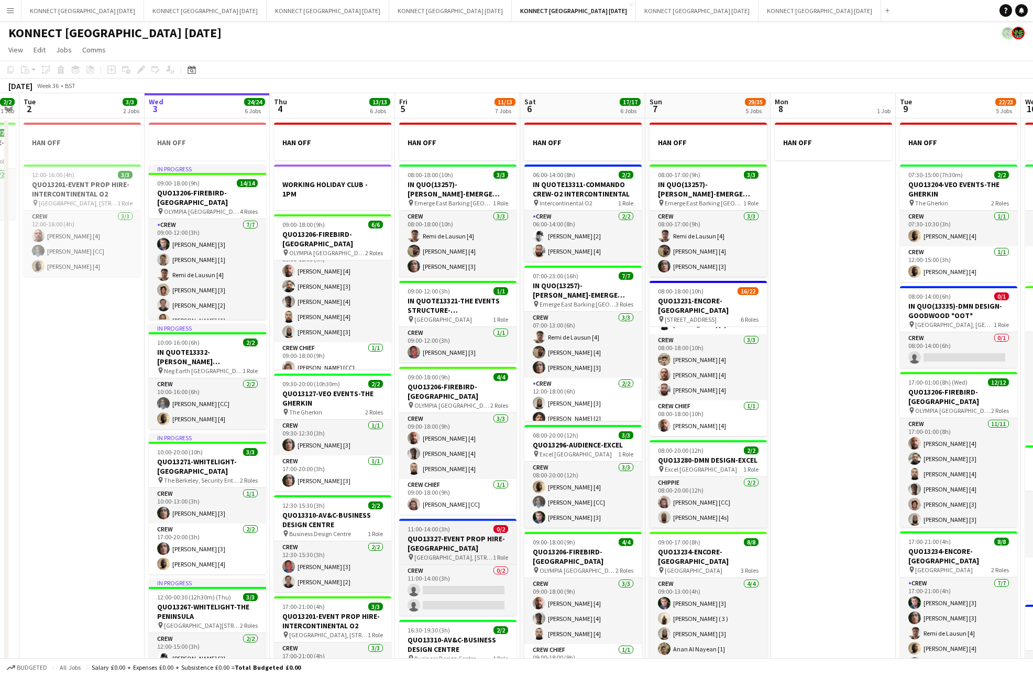
click at [432, 534] on h3 "QUO13327-EVENT PROP HIRE-[GEOGRAPHIC_DATA]" at bounding box center [457, 543] width 117 height 19
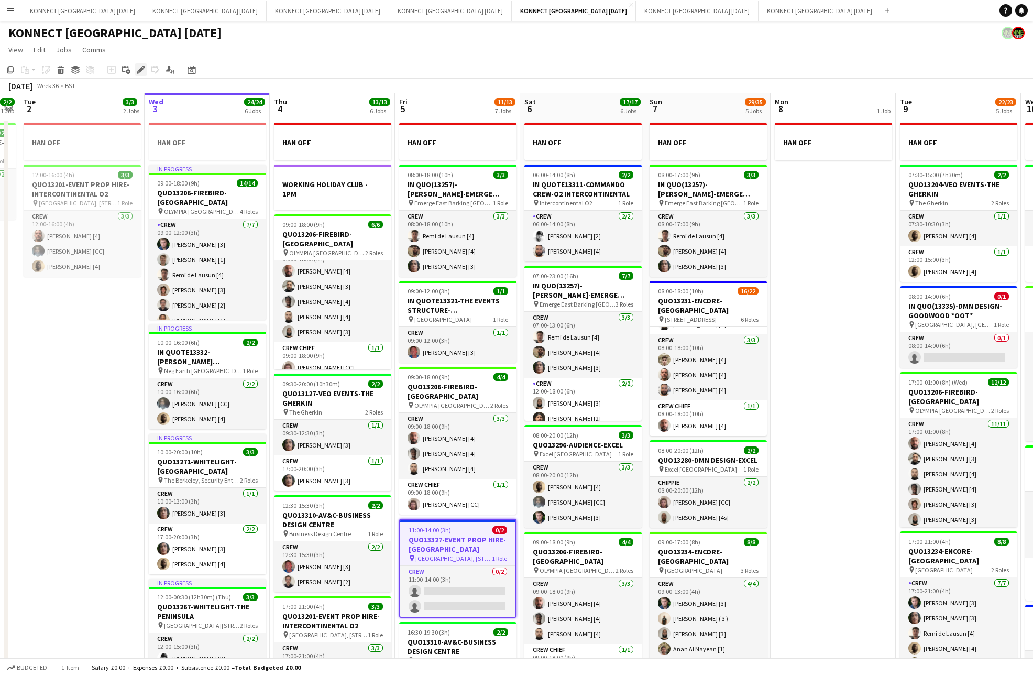
click at [142, 70] on icon at bounding box center [141, 70] width 6 height 6
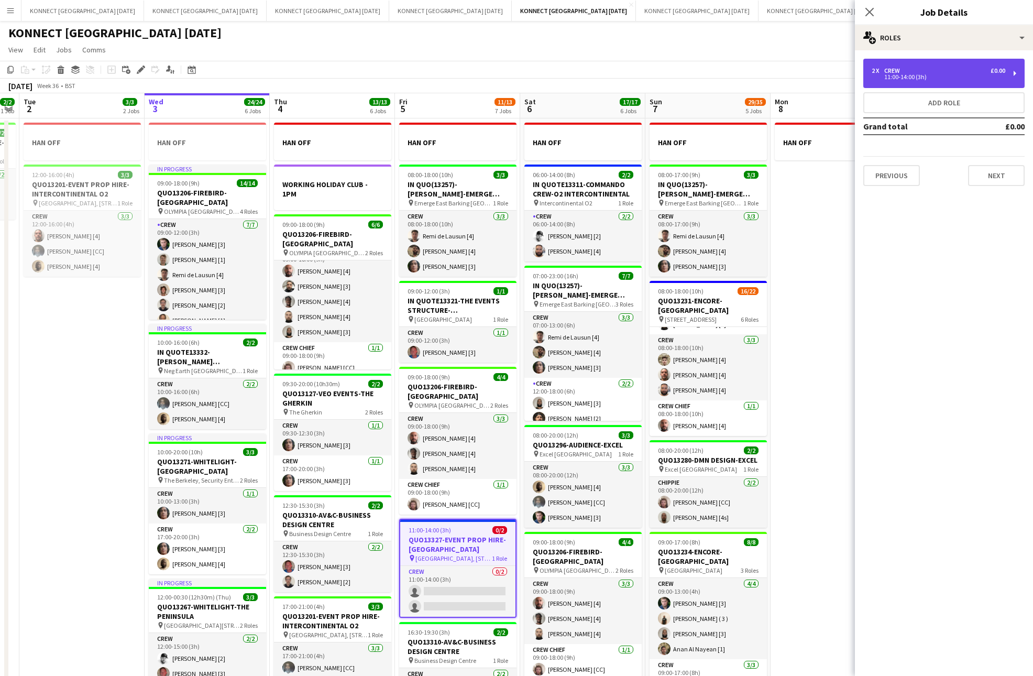
click at [934, 81] on div "2 x Crew £0.00 11:00-14:00 (3h)" at bounding box center [943, 73] width 161 height 29
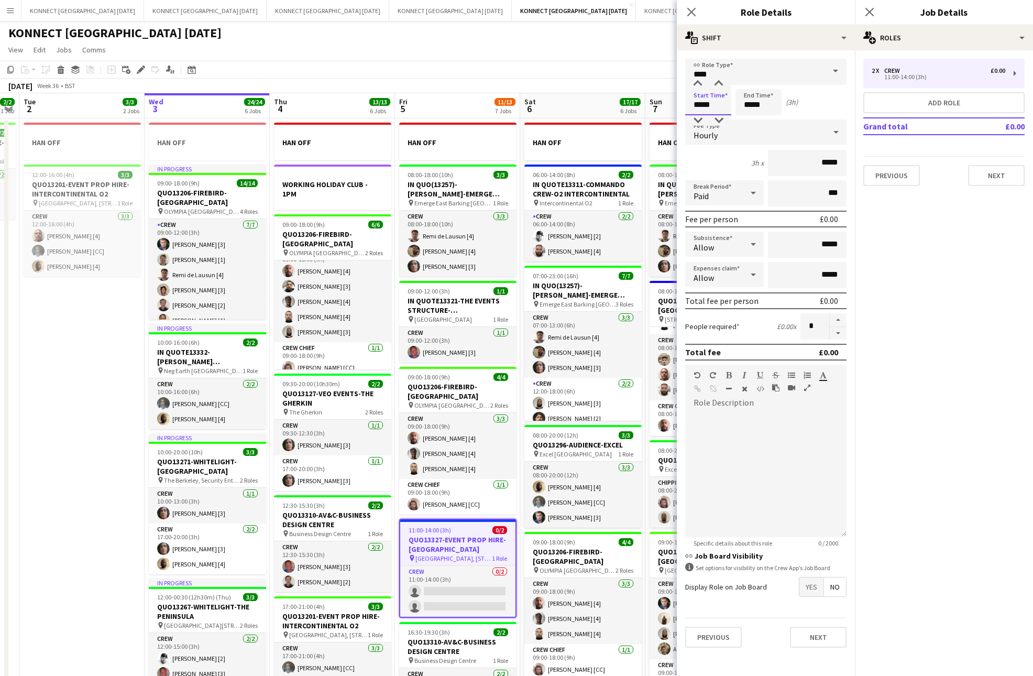
click at [701, 103] on input "*****" at bounding box center [708, 102] width 46 height 26
type input "*****"
click at [751, 103] on input "*****" at bounding box center [758, 102] width 46 height 26
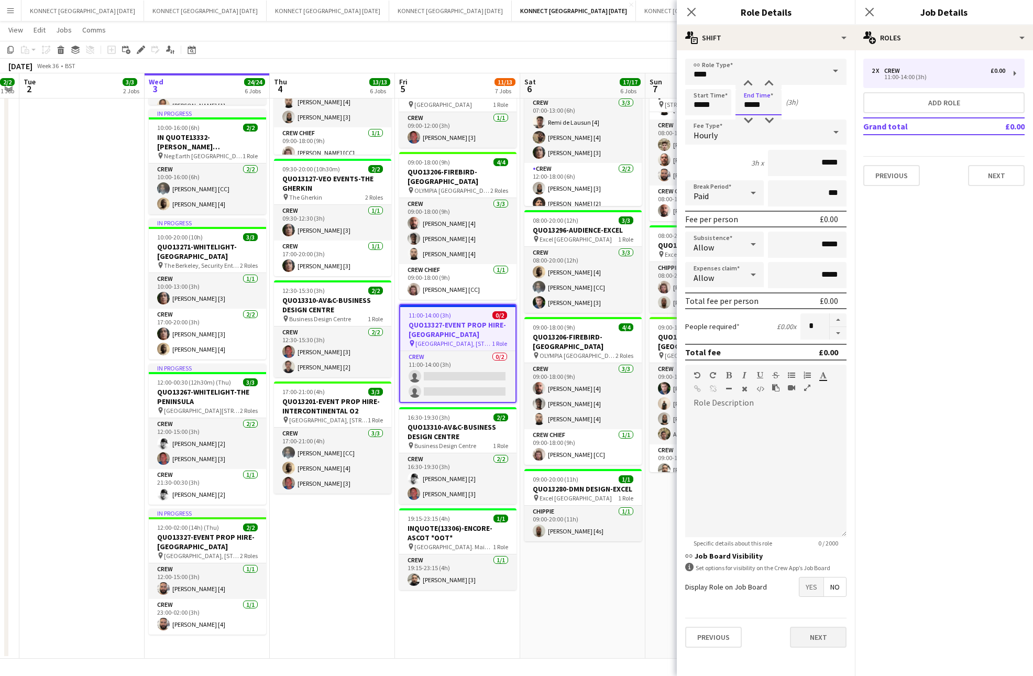
type input "*****"
click at [797, 642] on button "Next" at bounding box center [818, 637] width 57 height 21
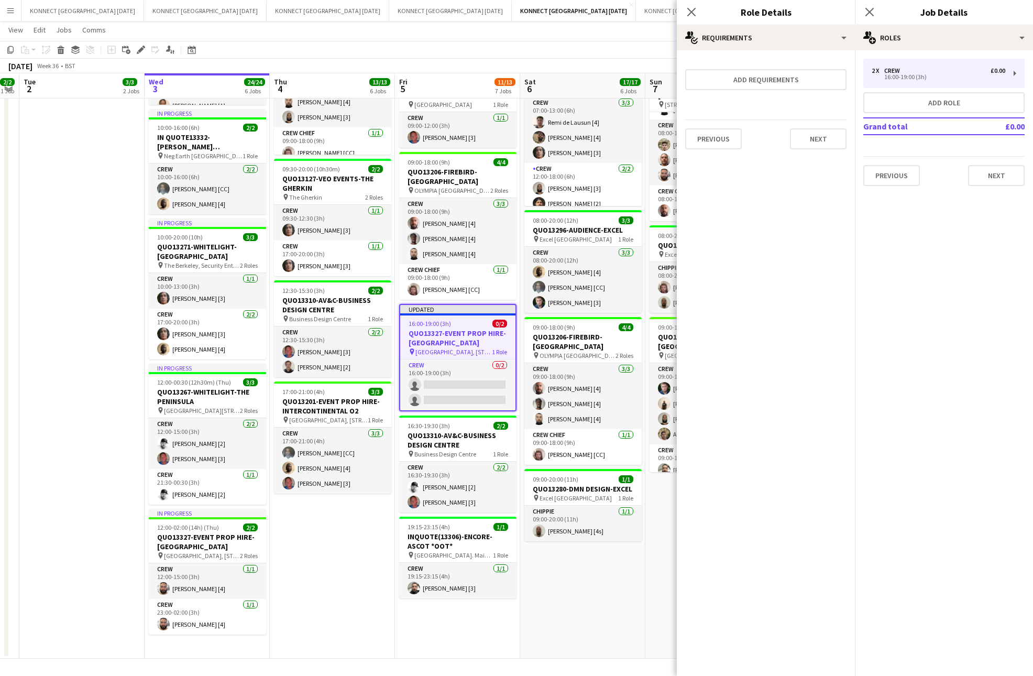
click at [621, 631] on app-date-cell "HAN OFF 06:00-14:00 (8h) 2/2 IN QUOTE13311-COMMANDO CREW-O2 INTERCONTINENTAL pi…" at bounding box center [582, 281] width 125 height 755
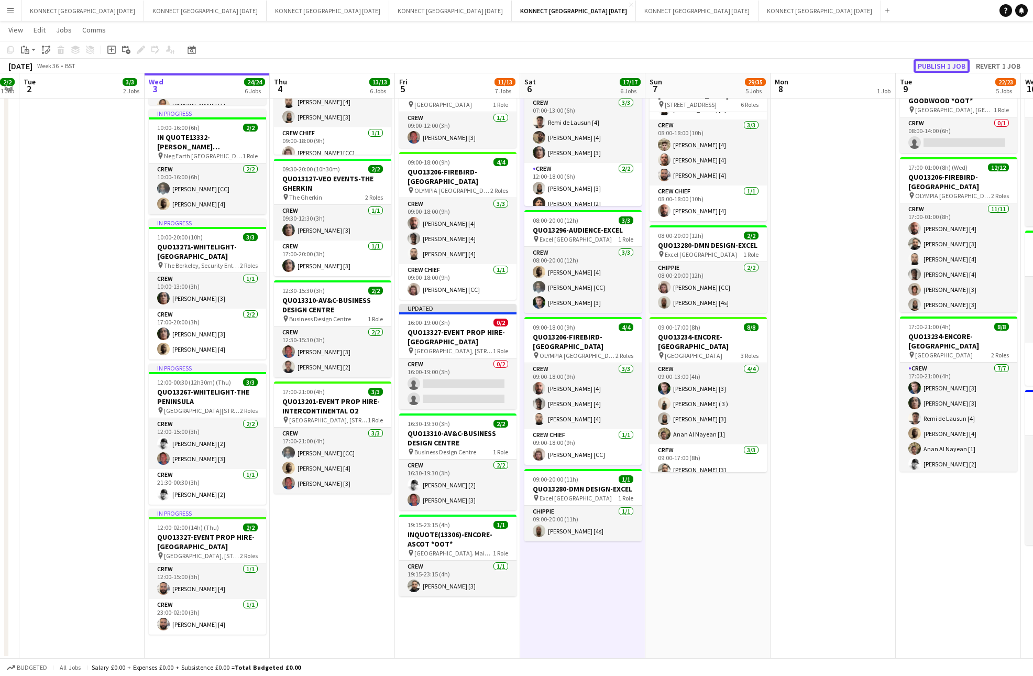
click at [938, 65] on button "Publish 1 job" at bounding box center [942, 66] width 56 height 14
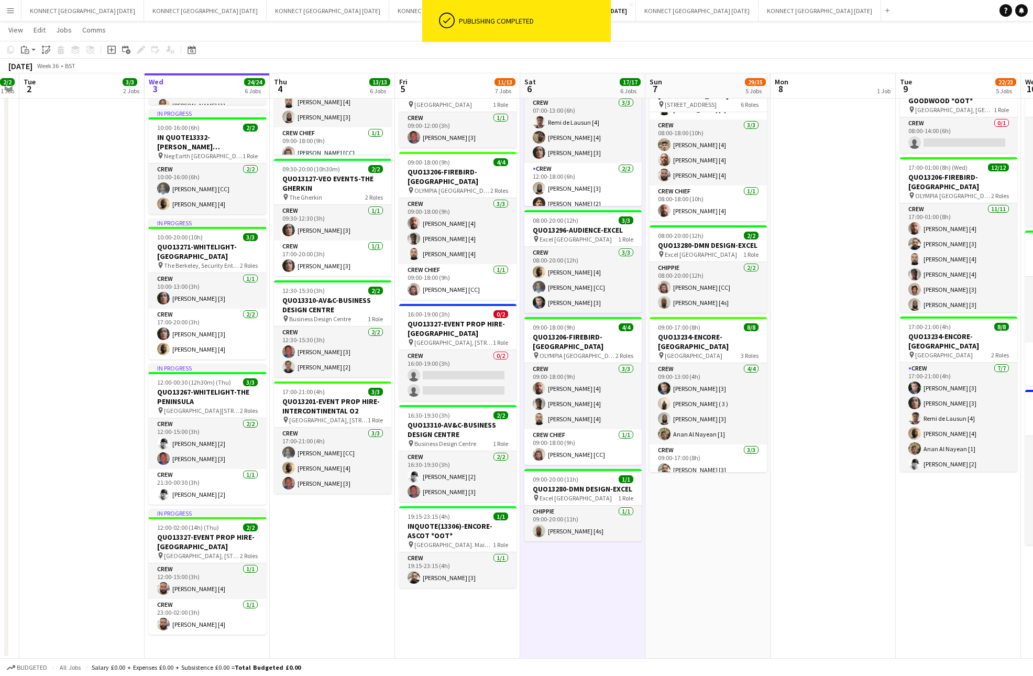
click at [618, 614] on app-date-cell "HAN OFF 06:00-14:00 (8h) 2/2 IN QUOTE13311-COMMANDO CREW-O2 INTERCONTINENTAL pi…" at bounding box center [582, 281] width 125 height 755
